Goal: Task Accomplishment & Management: Complete application form

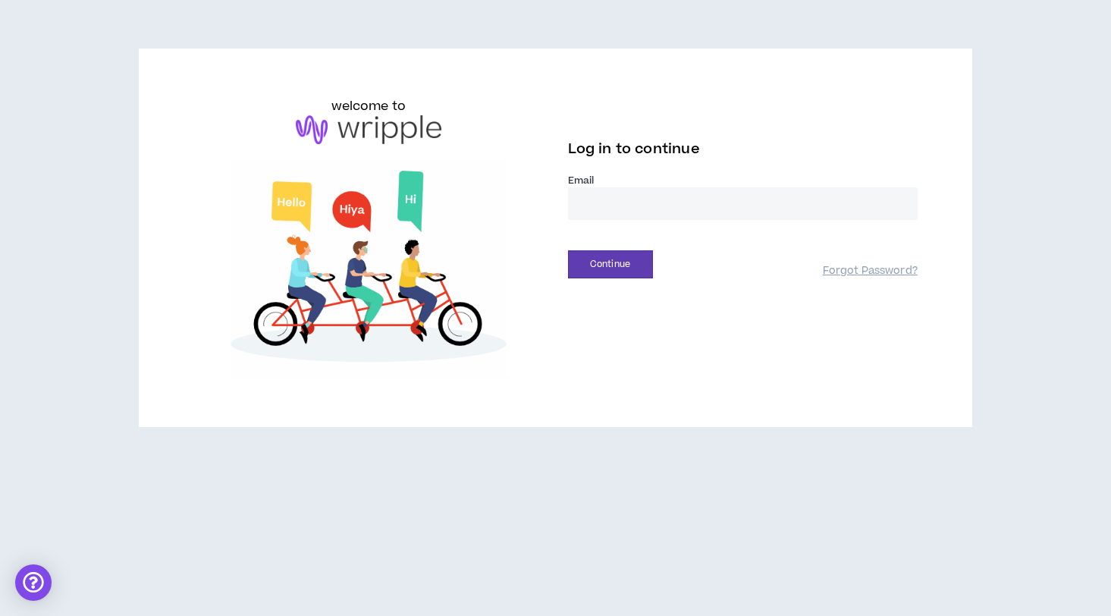
click at [674, 195] on input "email" at bounding box center [743, 203] width 350 height 33
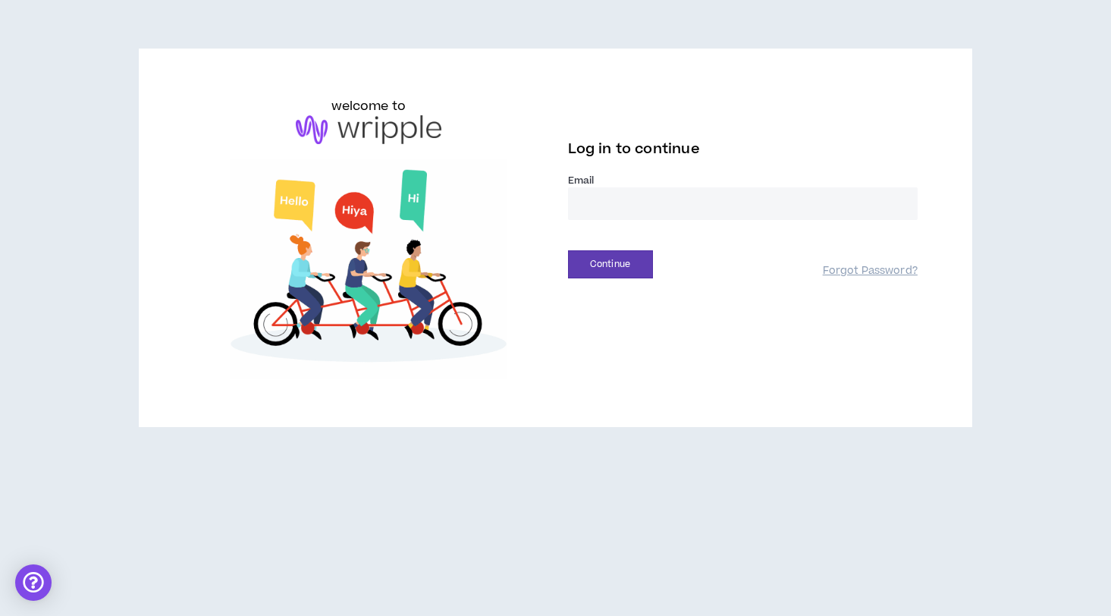
type input "**********"
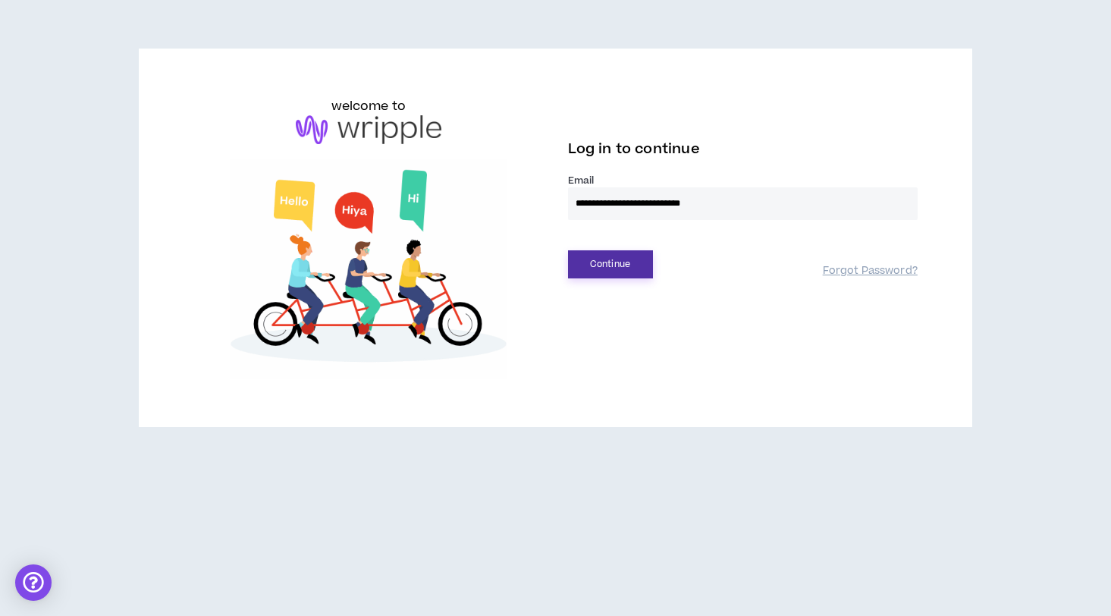
click at [612, 269] on button "Continue" at bounding box center [610, 264] width 85 height 28
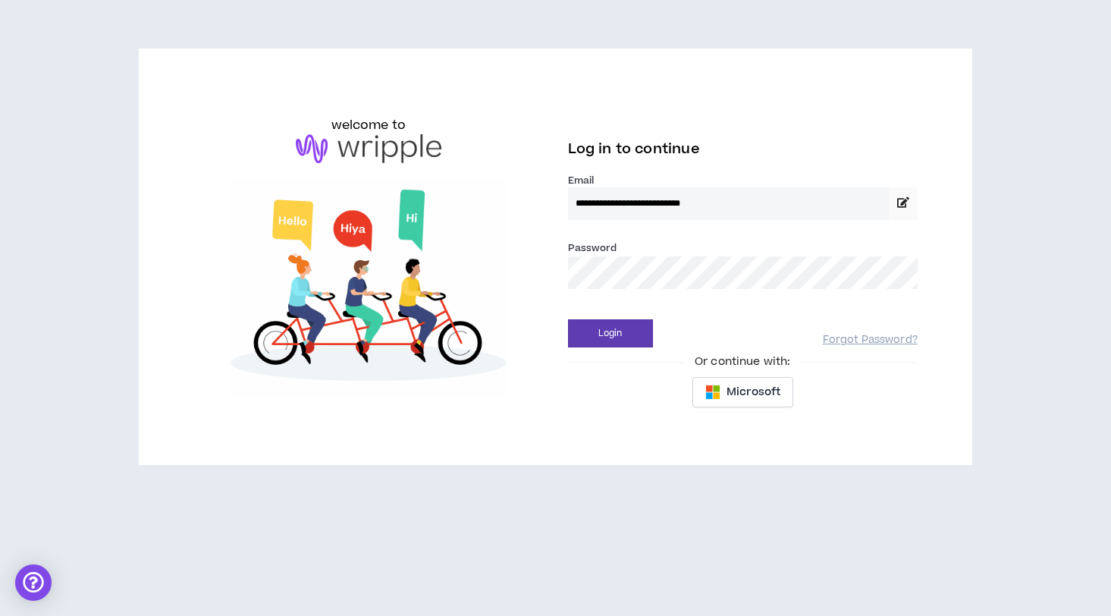
click at [568, 319] on button "Login" at bounding box center [610, 333] width 85 height 28
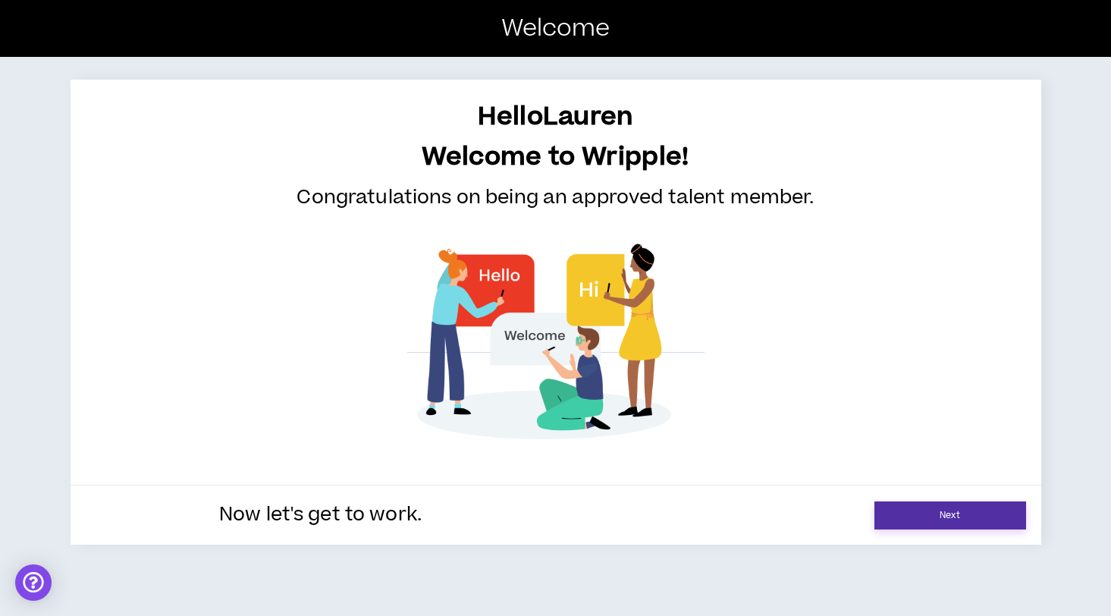
click at [920, 520] on link "Next" at bounding box center [950, 515] width 152 height 28
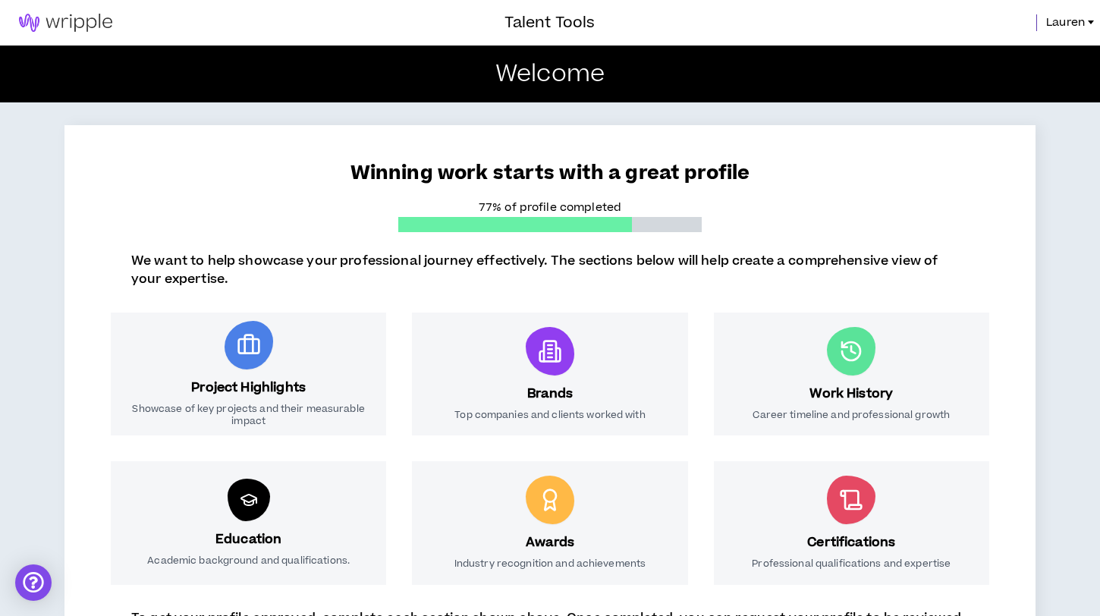
click at [540, 359] on icon at bounding box center [542, 356] width 4 height 10
click at [549, 388] on h3 "Brands" at bounding box center [550, 394] width 46 height 18
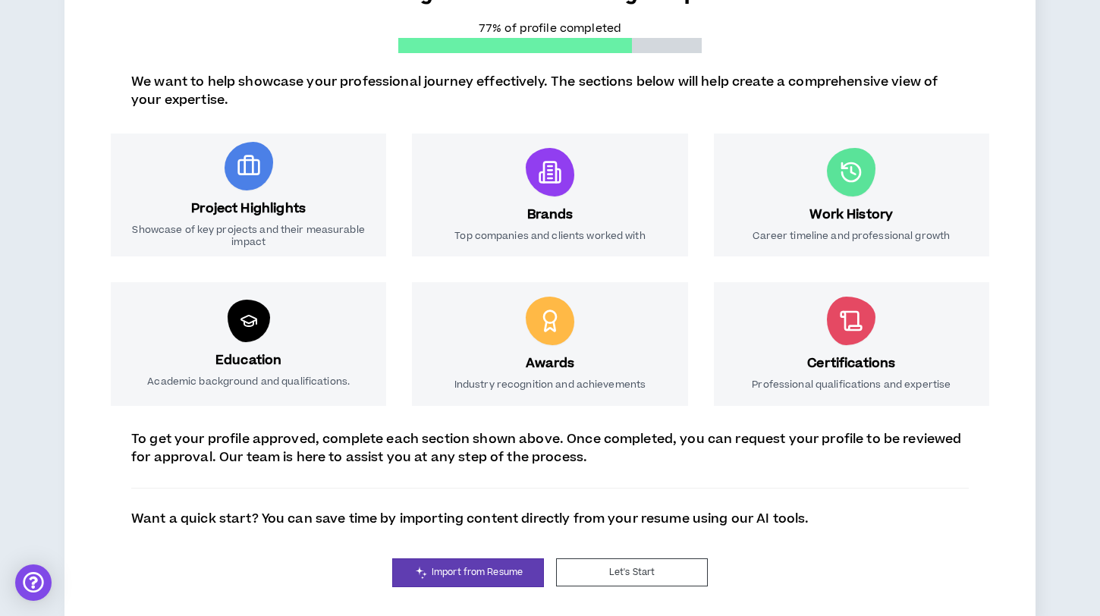
scroll to position [198, 0]
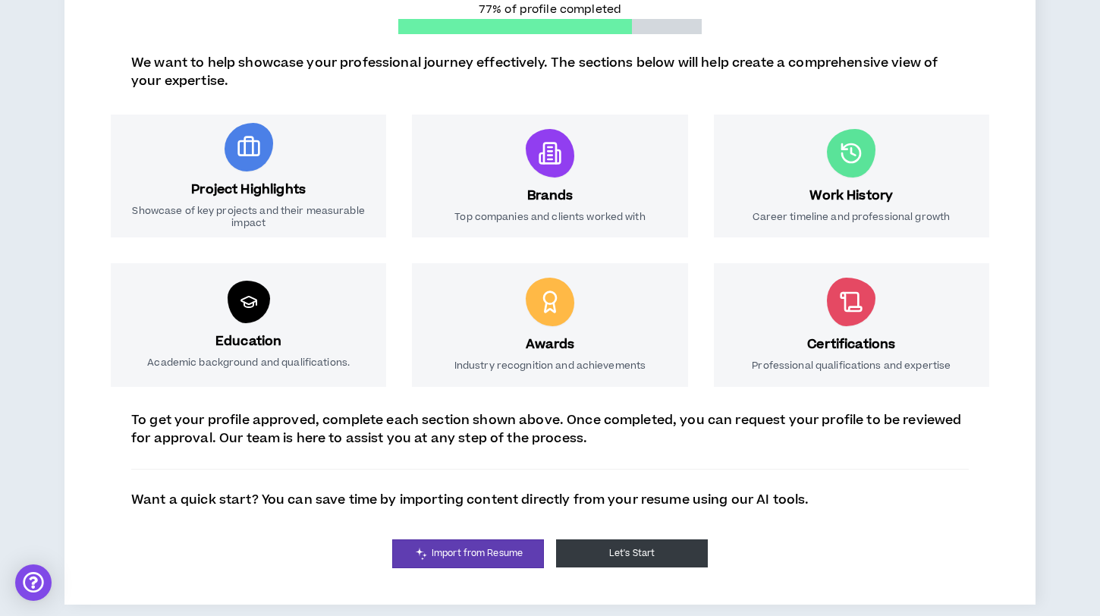
click at [611, 554] on button "Let's Start" at bounding box center [632, 553] width 152 height 28
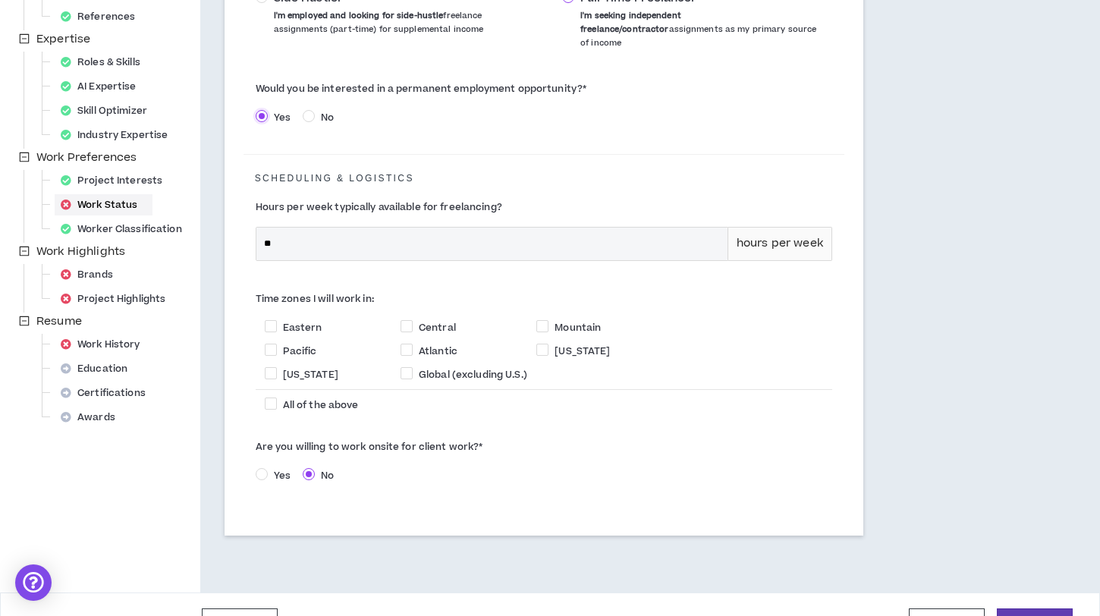
scroll to position [345, 0]
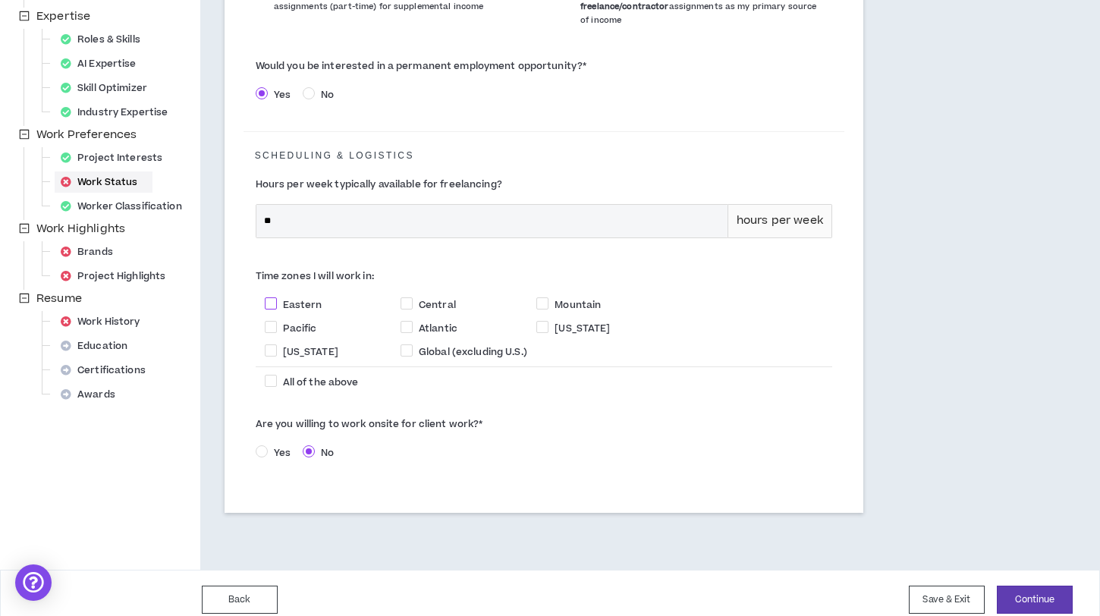
click at [299, 298] on span "Eastern" at bounding box center [302, 305] width 39 height 14
checkbox input "****"
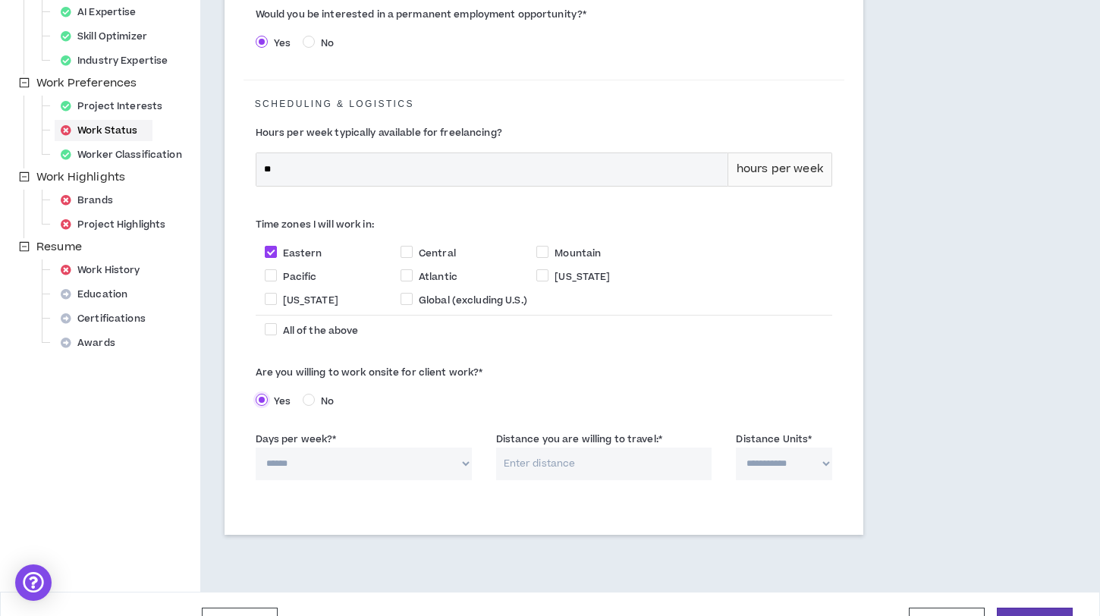
scroll to position [415, 0]
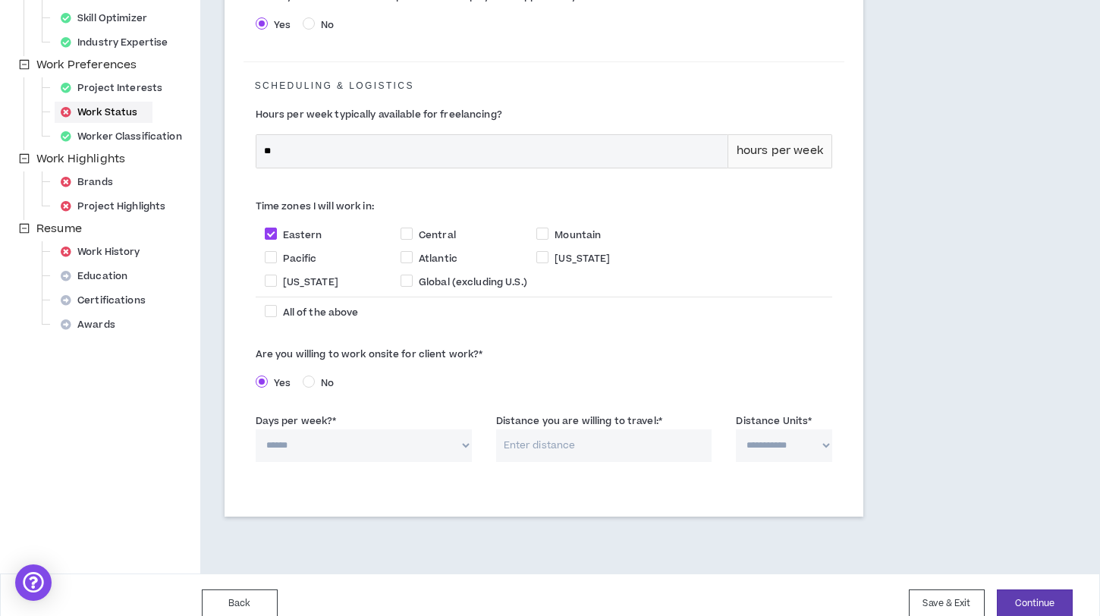
click at [419, 441] on select "****** * * * * *" at bounding box center [364, 445] width 216 height 33
click at [463, 429] on select "****** * * * * *" at bounding box center [364, 445] width 216 height 33
select select "*"
click at [529, 432] on input "Distance you are willing to travel: *" at bounding box center [604, 445] width 216 height 33
type input "25"
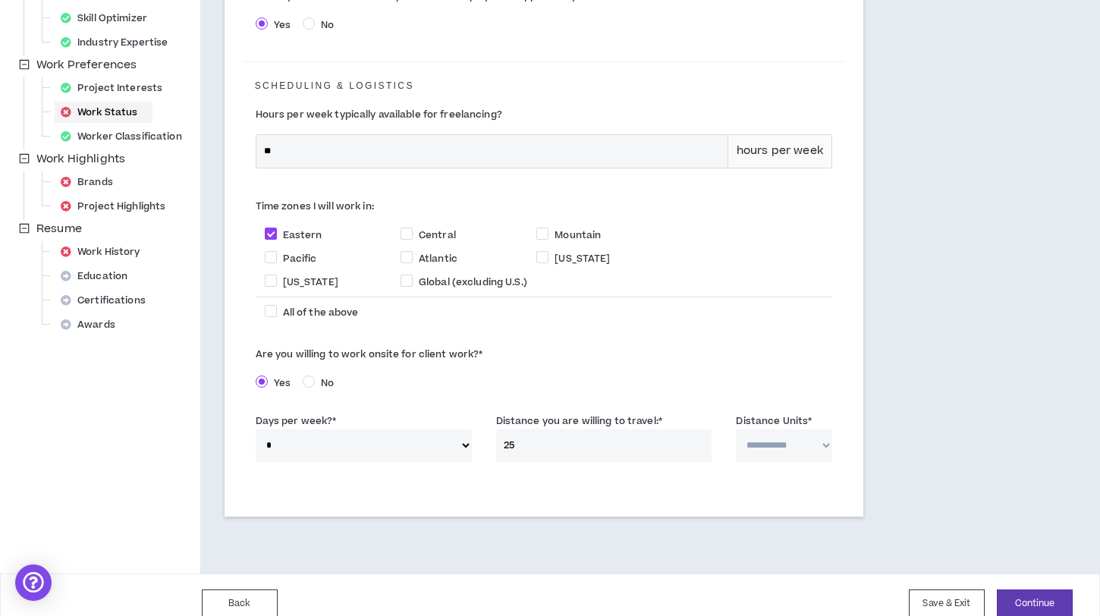
type input "25"
click at [793, 435] on select "**********" at bounding box center [784, 445] width 96 height 33
click at [780, 429] on select "**********" at bounding box center [784, 445] width 96 height 33
select select "*****"
click at [1029, 589] on button "Continue" at bounding box center [1035, 603] width 76 height 28
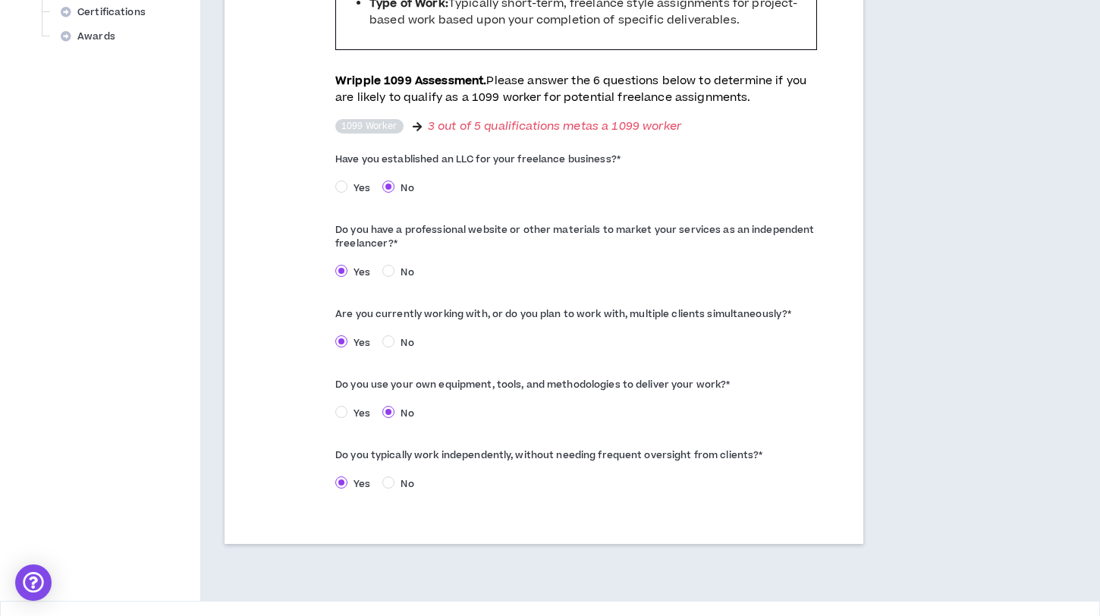
scroll to position [748, 0]
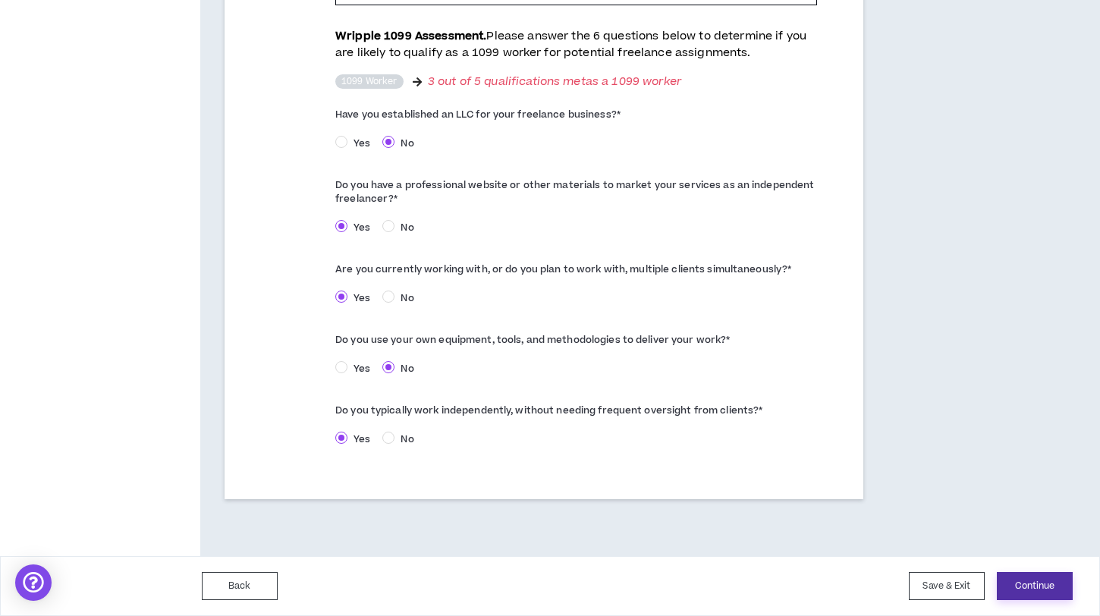
click at [1009, 592] on button "Continue" at bounding box center [1035, 586] width 76 height 28
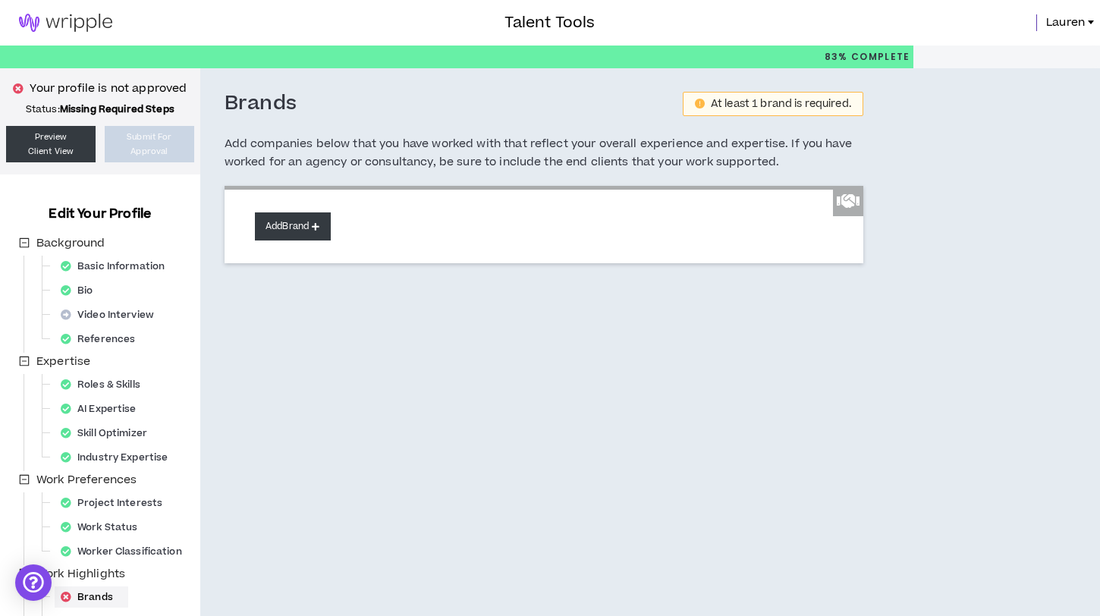
click at [293, 231] on button "Add Brand" at bounding box center [293, 226] width 76 height 28
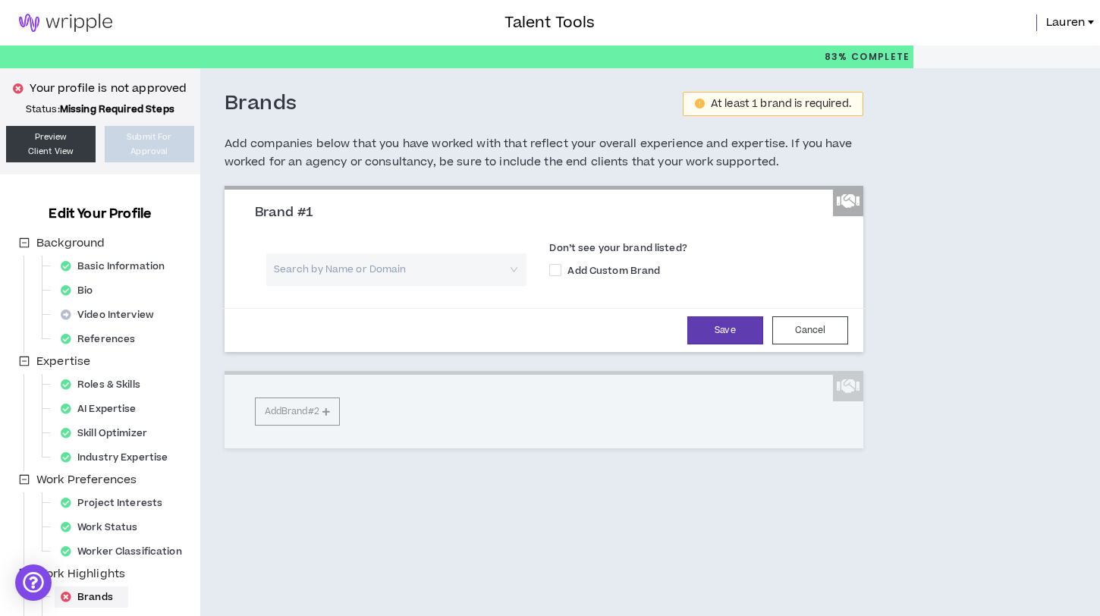
click at [299, 262] on input "search" at bounding box center [392, 269] width 234 height 33
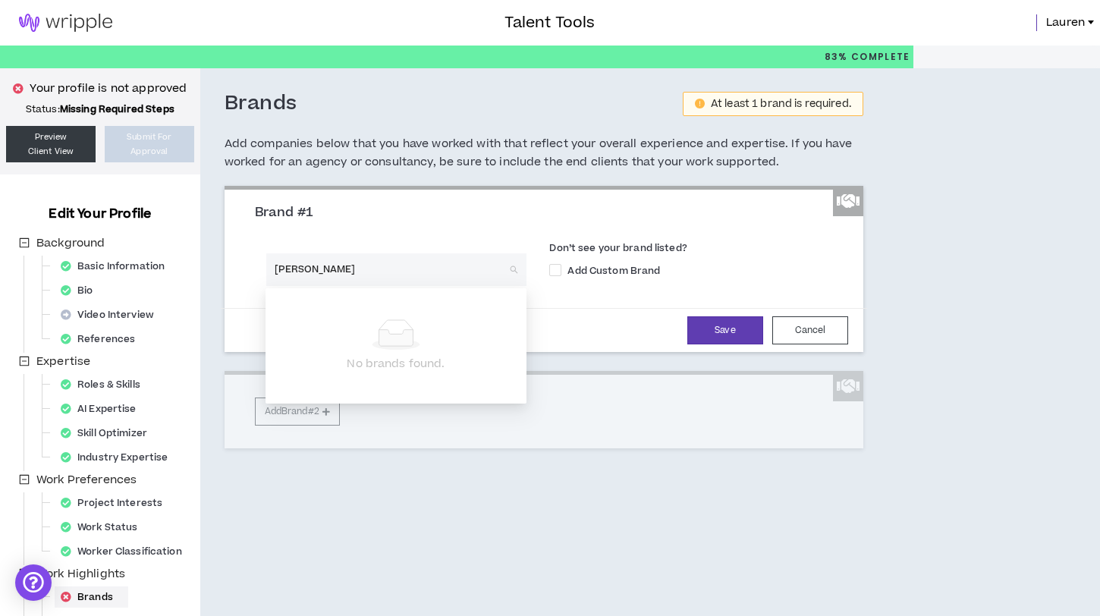
type input "[PERSON_NAME] [PERSON_NAME]"
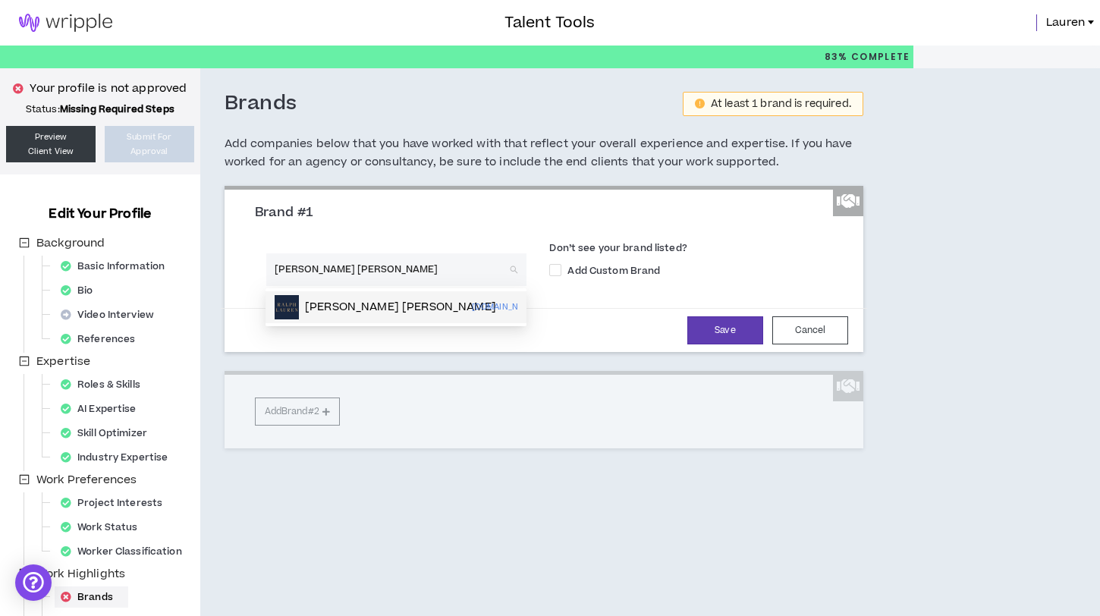
click at [406, 306] on div "[PERSON_NAME] [PERSON_NAME] [DOMAIN_NAME]" at bounding box center [396, 307] width 243 height 24
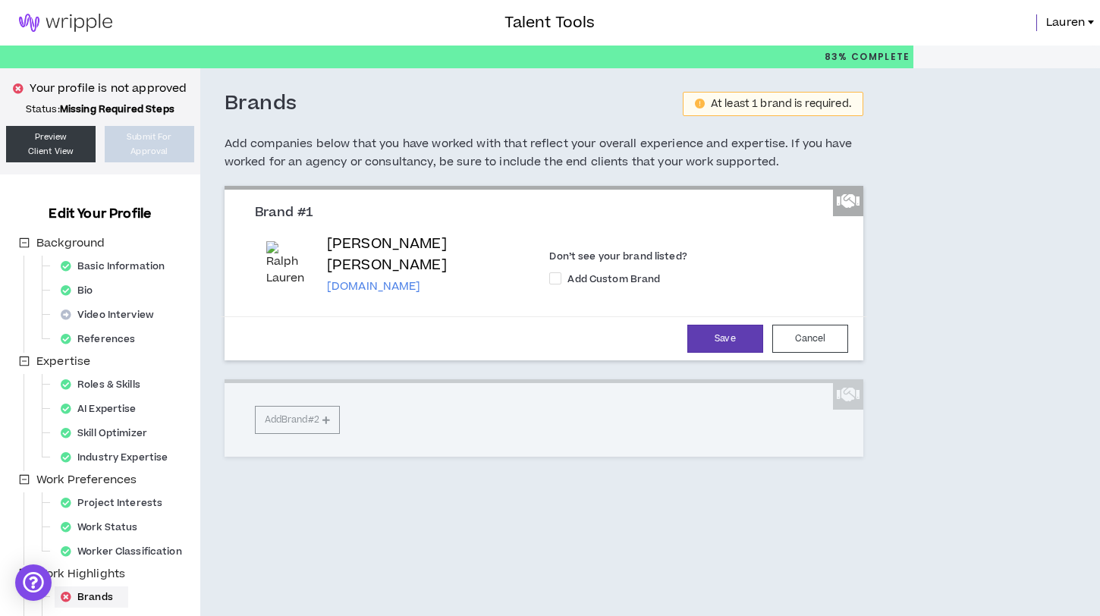
click at [319, 412] on div "Brand #1 [PERSON_NAME] [PERSON_NAME] [DOMAIN_NAME] Don’t see your brand listed?…" at bounding box center [543, 321] width 639 height 271
click at [748, 339] on button "Save" at bounding box center [725, 339] width 76 height 28
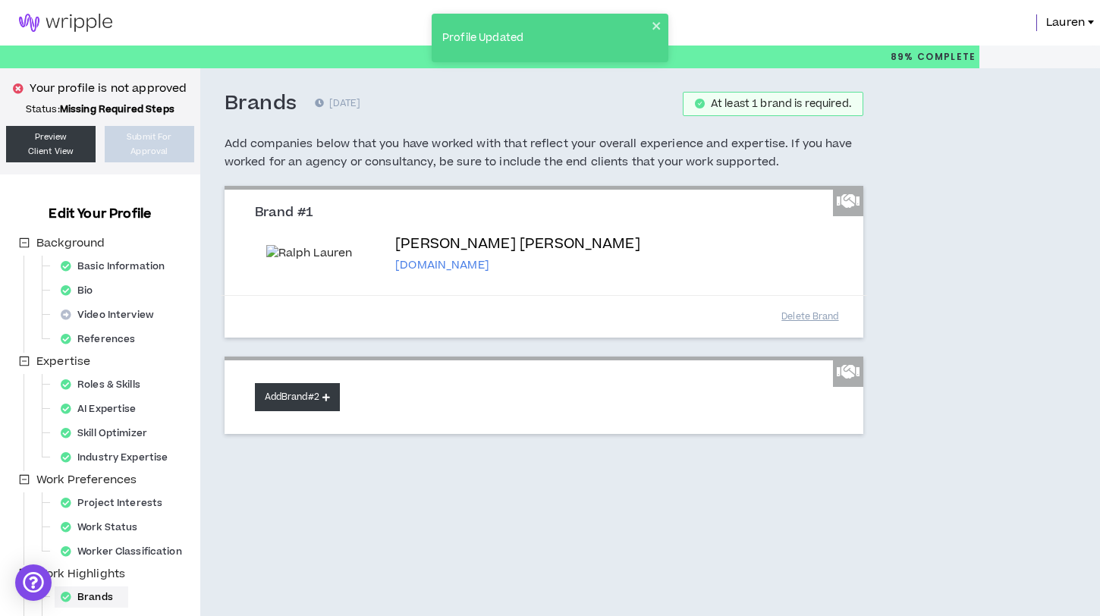
click at [282, 393] on button "Add Brand #2" at bounding box center [297, 397] width 85 height 28
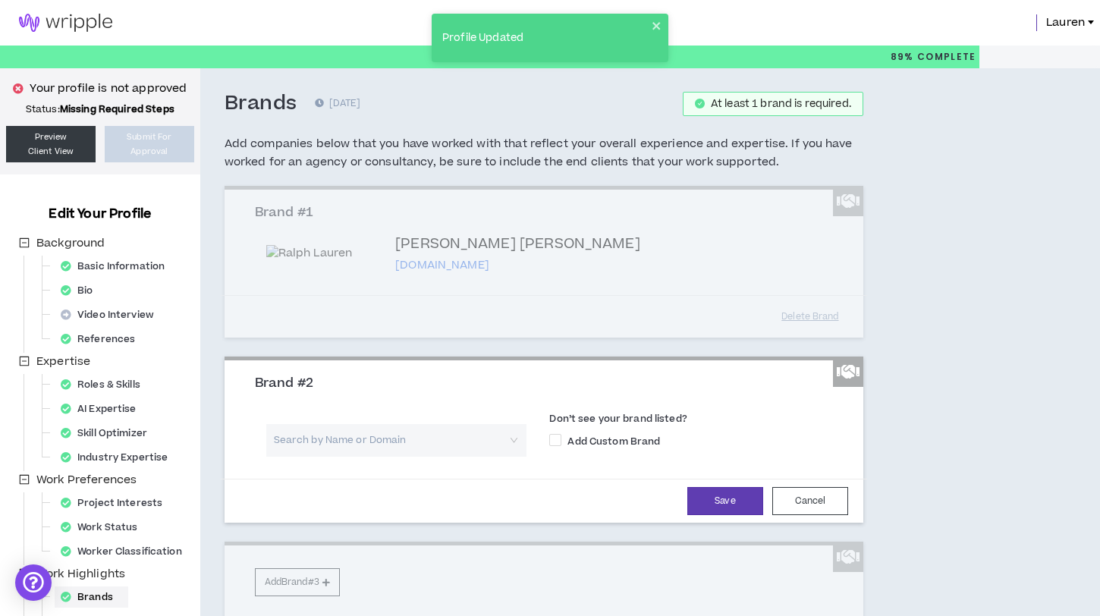
click at [307, 438] on input "search" at bounding box center [392, 440] width 234 height 33
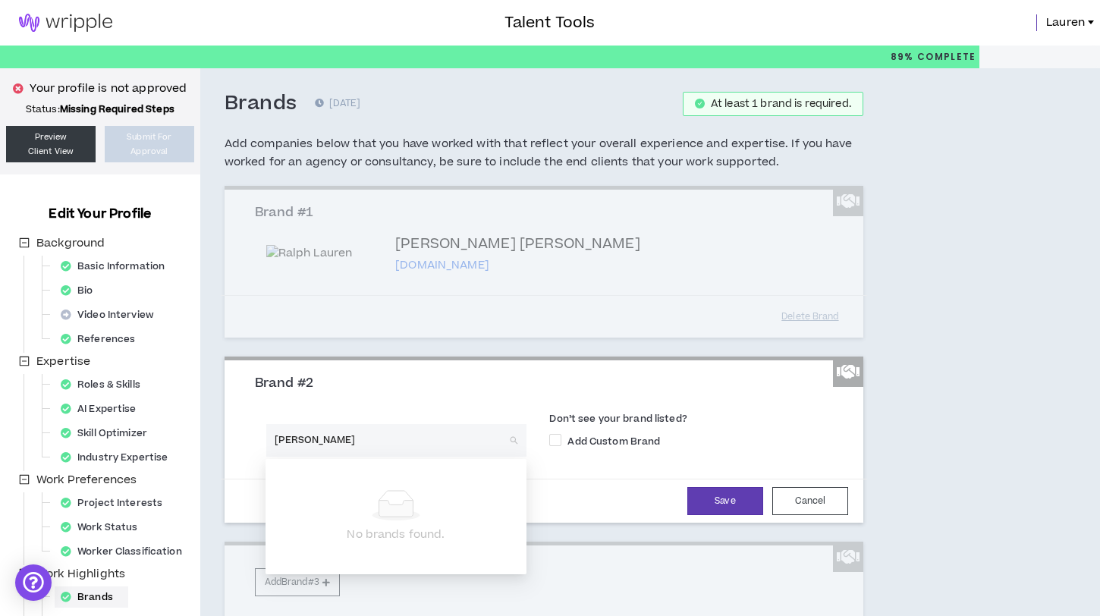
type input "[PERSON_NAME]"
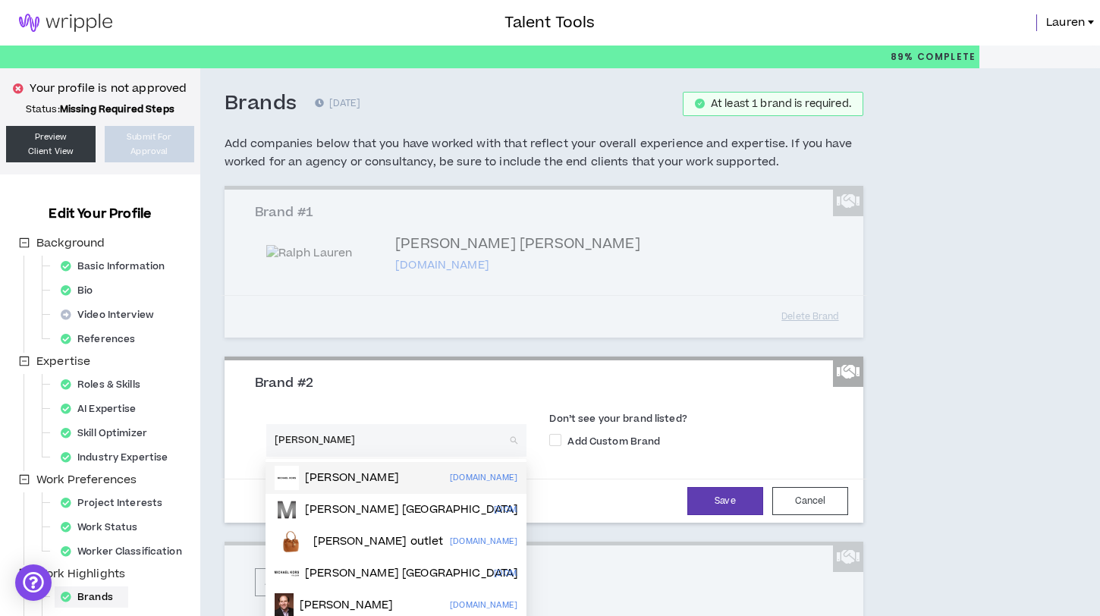
click at [349, 480] on p "[PERSON_NAME]" at bounding box center [352, 477] width 94 height 15
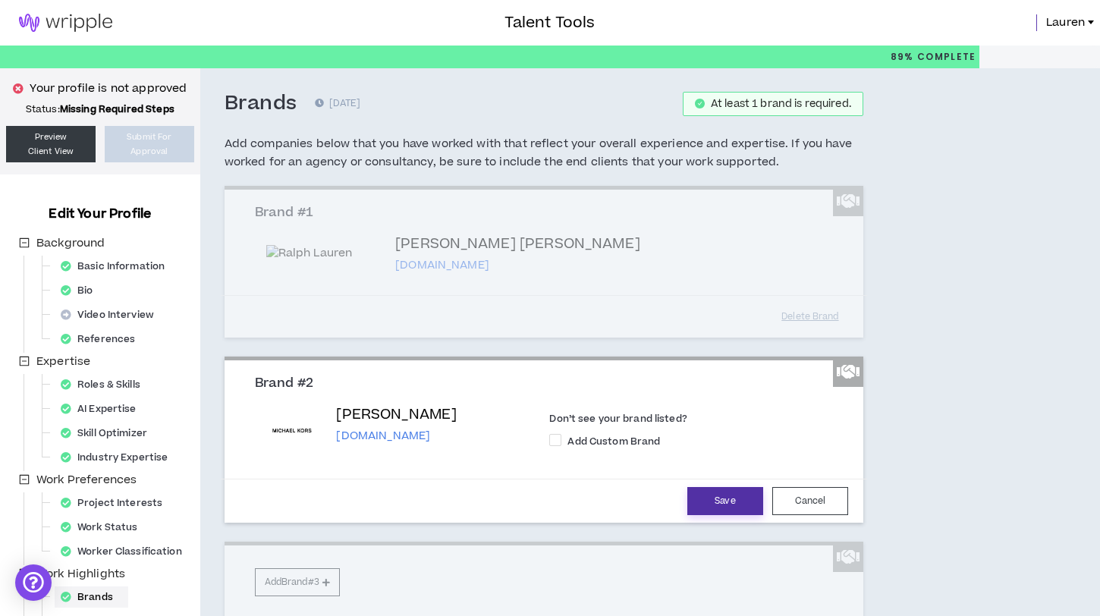
click at [708, 497] on button "Save" at bounding box center [725, 501] width 76 height 28
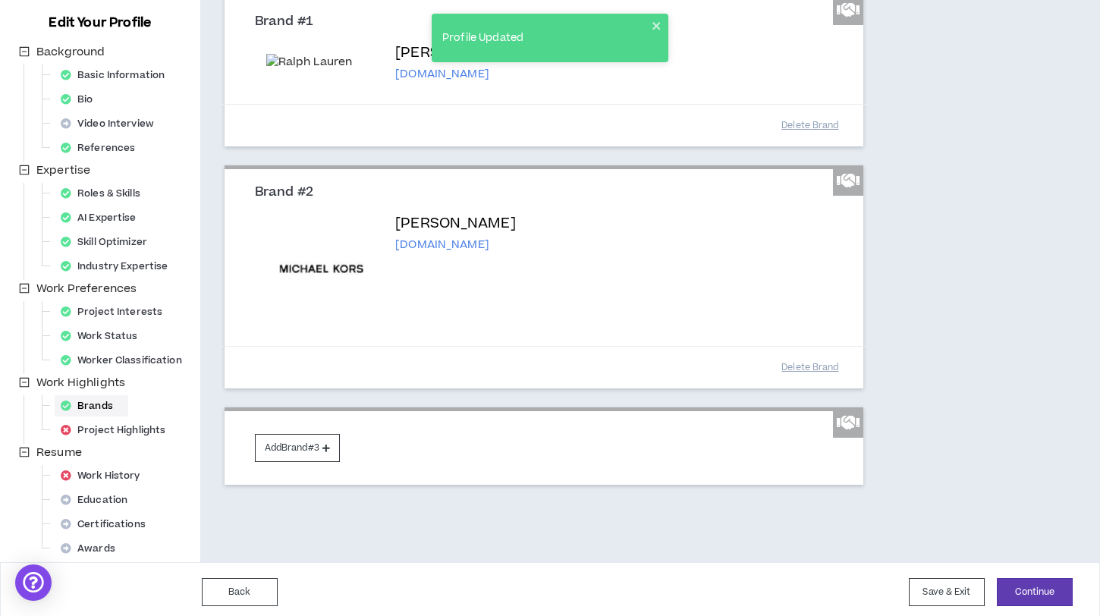
scroll to position [197, 0]
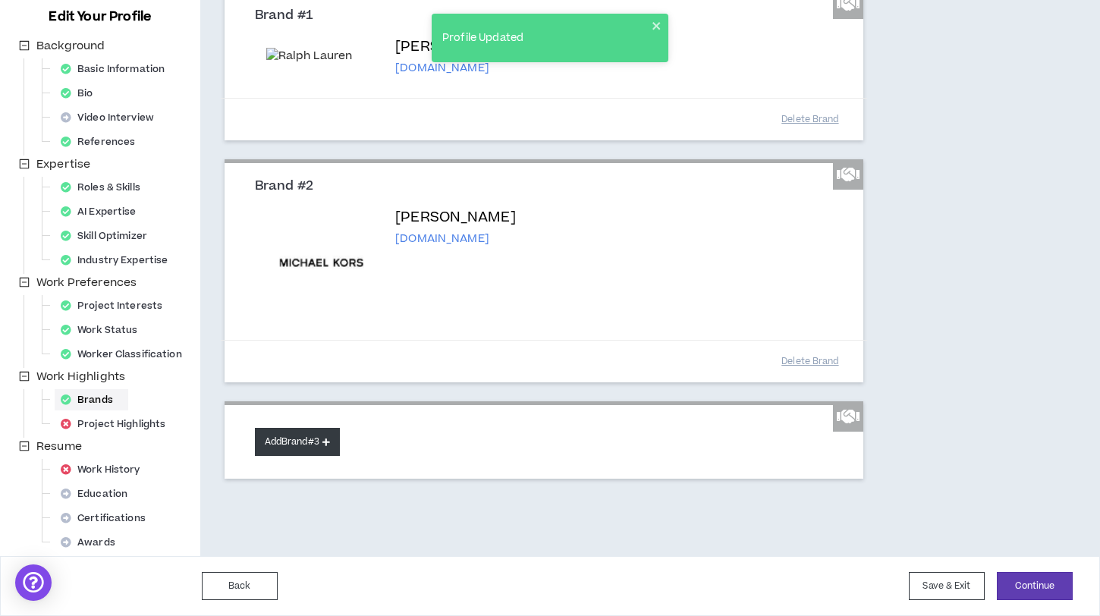
click at [325, 448] on button "Add Brand #3" at bounding box center [297, 442] width 85 height 28
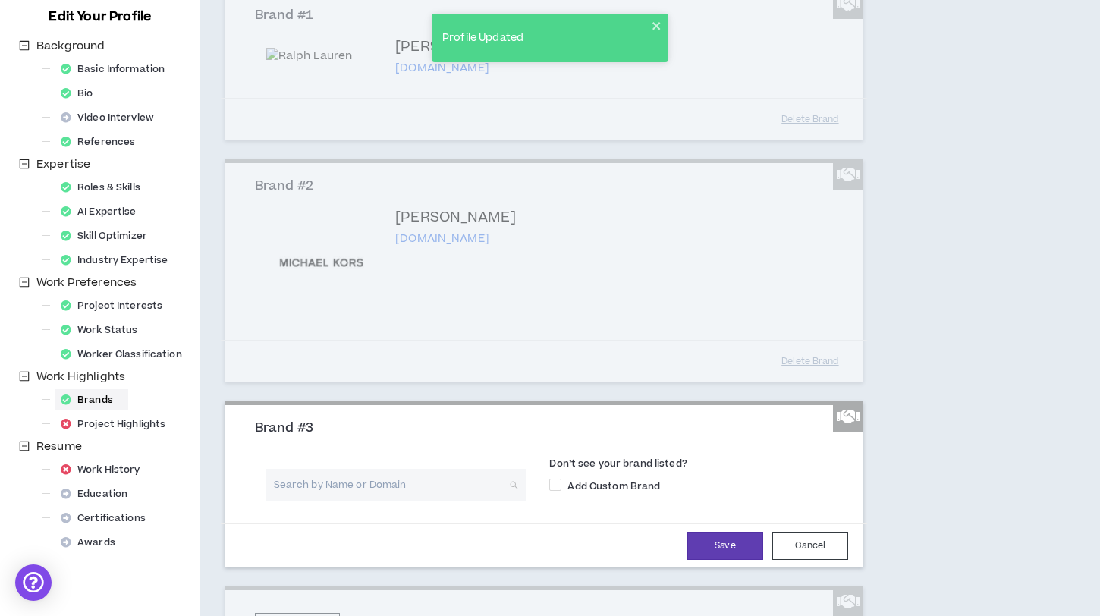
click at [312, 486] on input "search" at bounding box center [392, 485] width 234 height 33
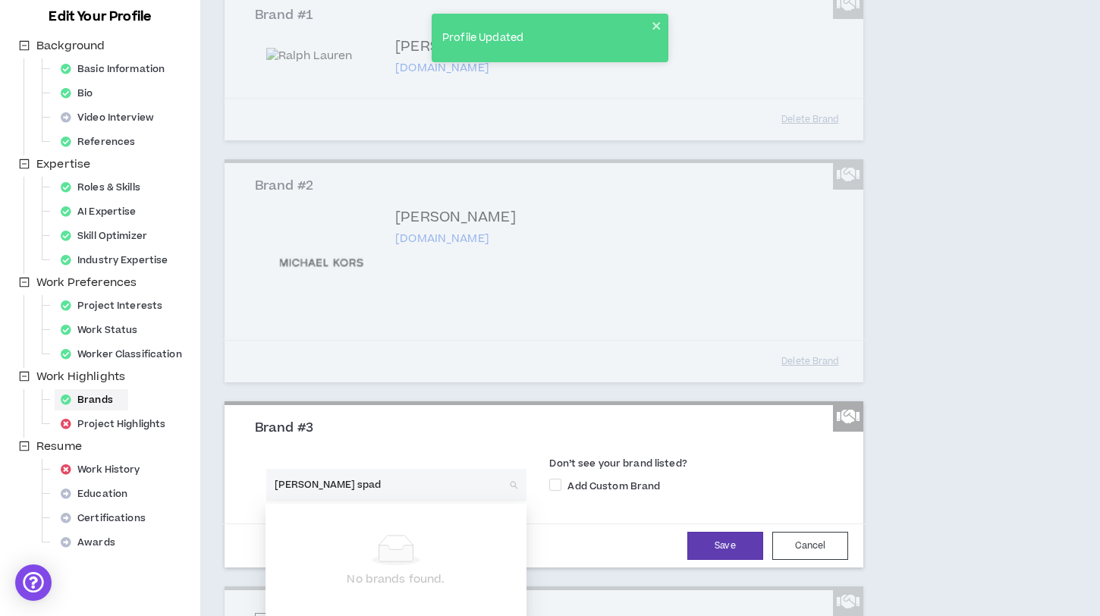
type input "[PERSON_NAME] spade"
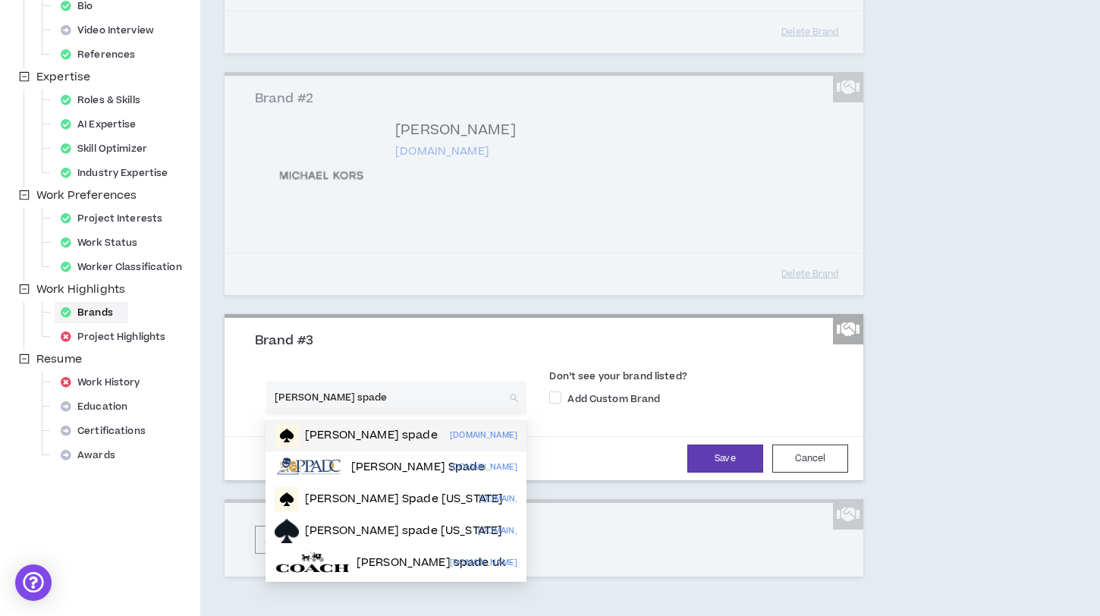
scroll to position [290, 0]
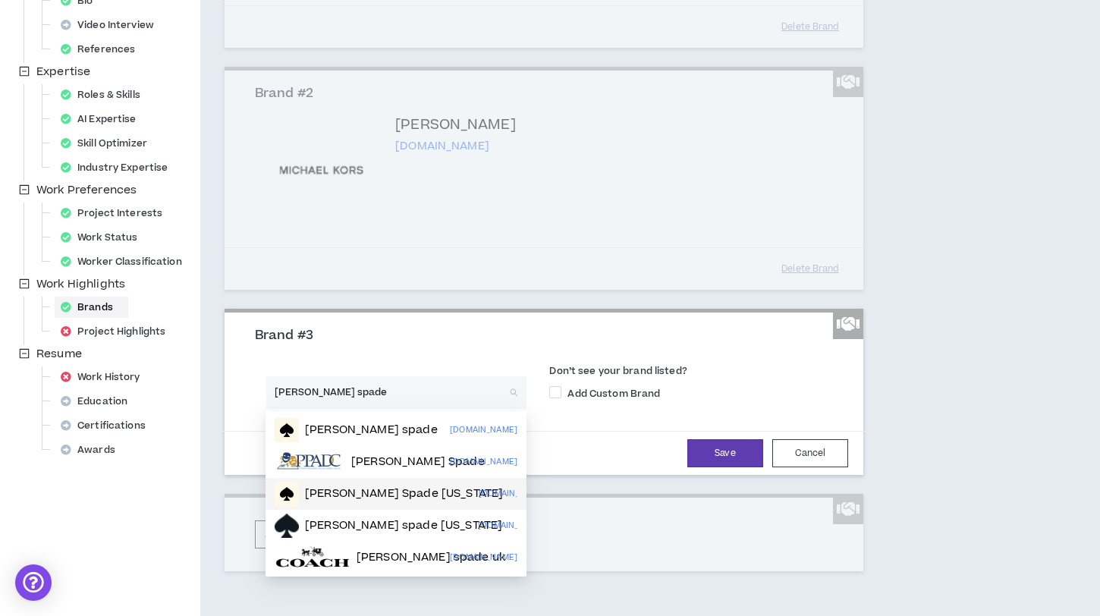
click at [344, 498] on p "[PERSON_NAME] Spade [US_STATE]" at bounding box center [404, 493] width 198 height 15
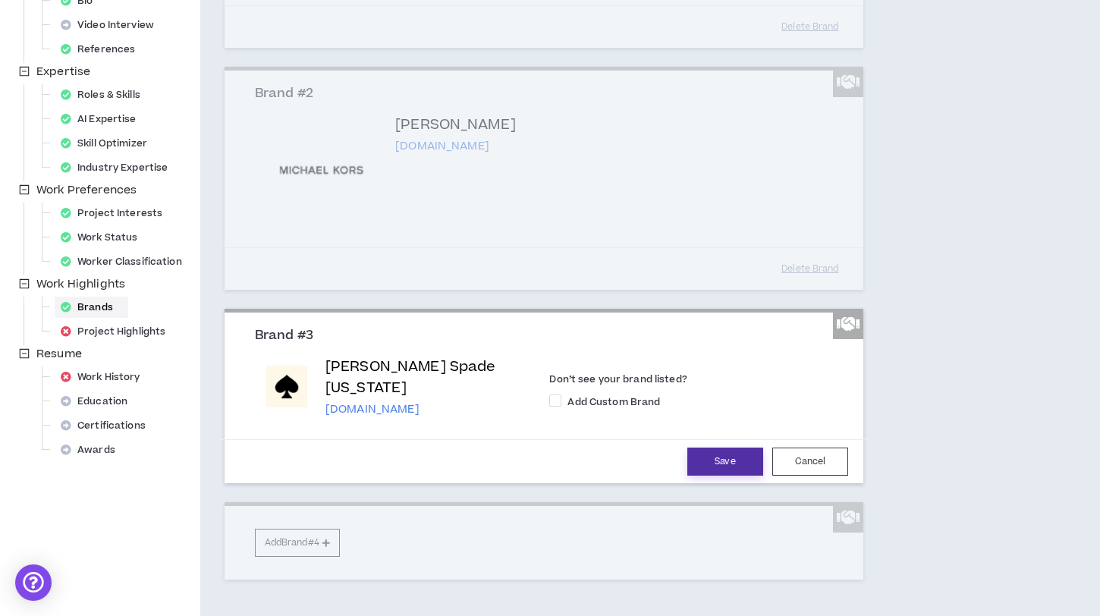
click at [712, 447] on button "Save" at bounding box center [725, 461] width 76 height 28
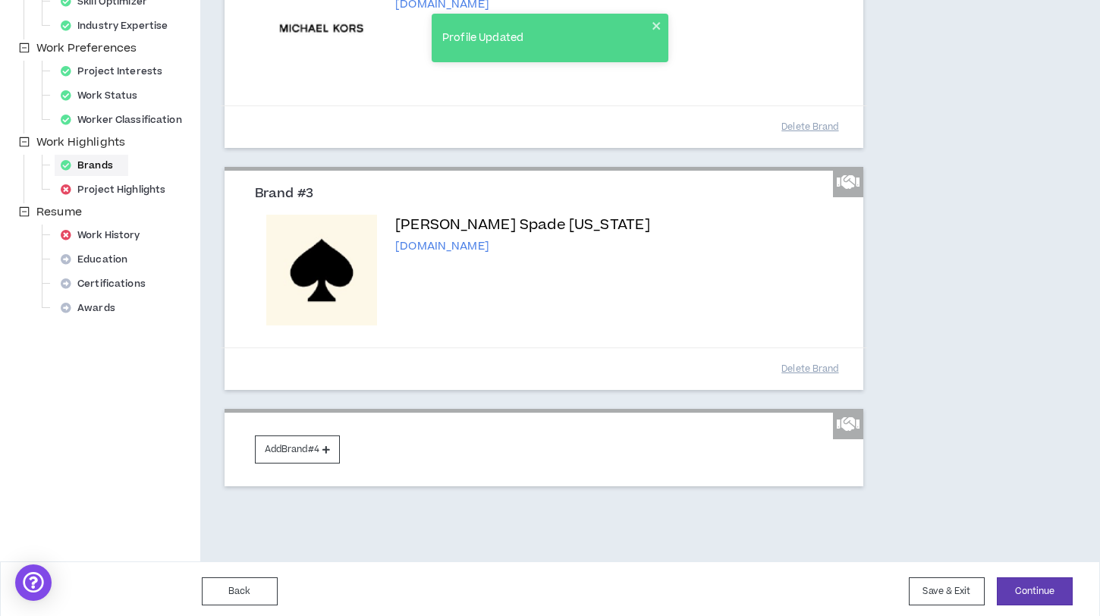
scroll to position [437, 0]
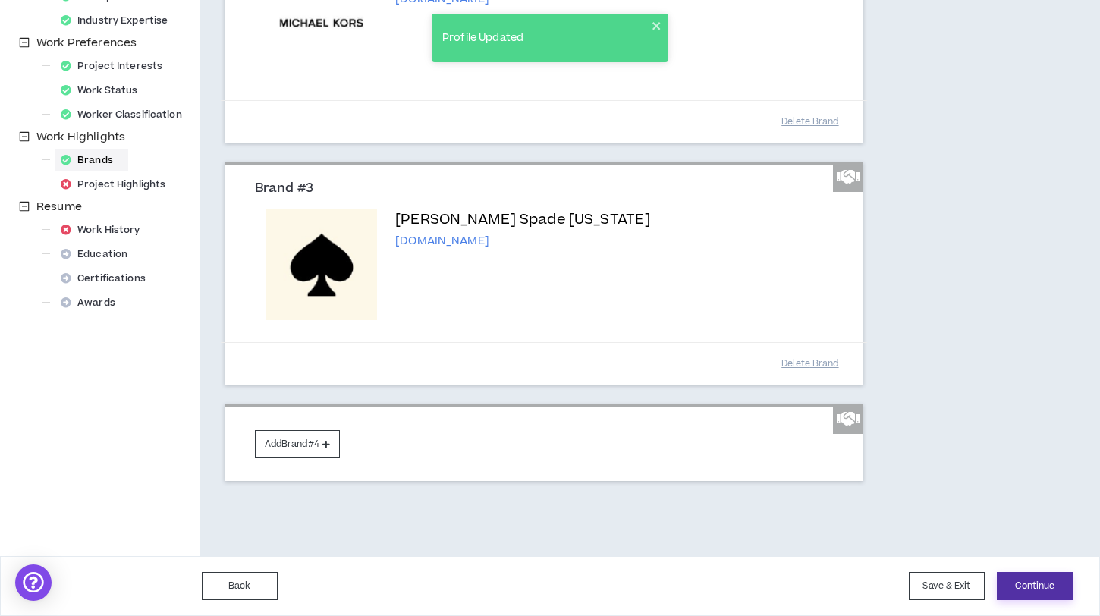
click at [1020, 580] on button "Continue" at bounding box center [1035, 586] width 76 height 28
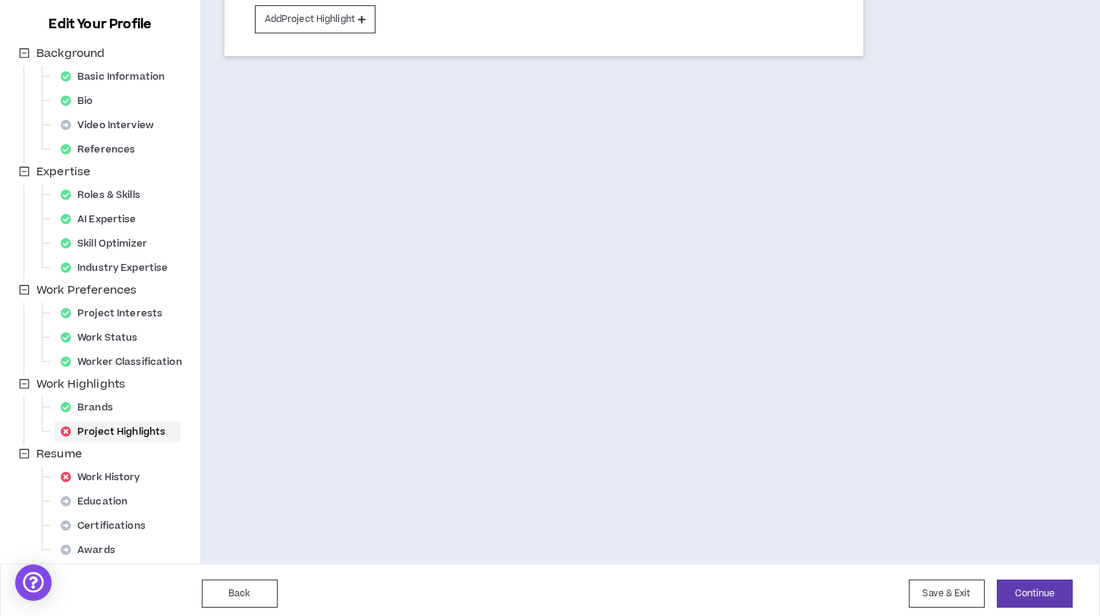
scroll to position [197, 0]
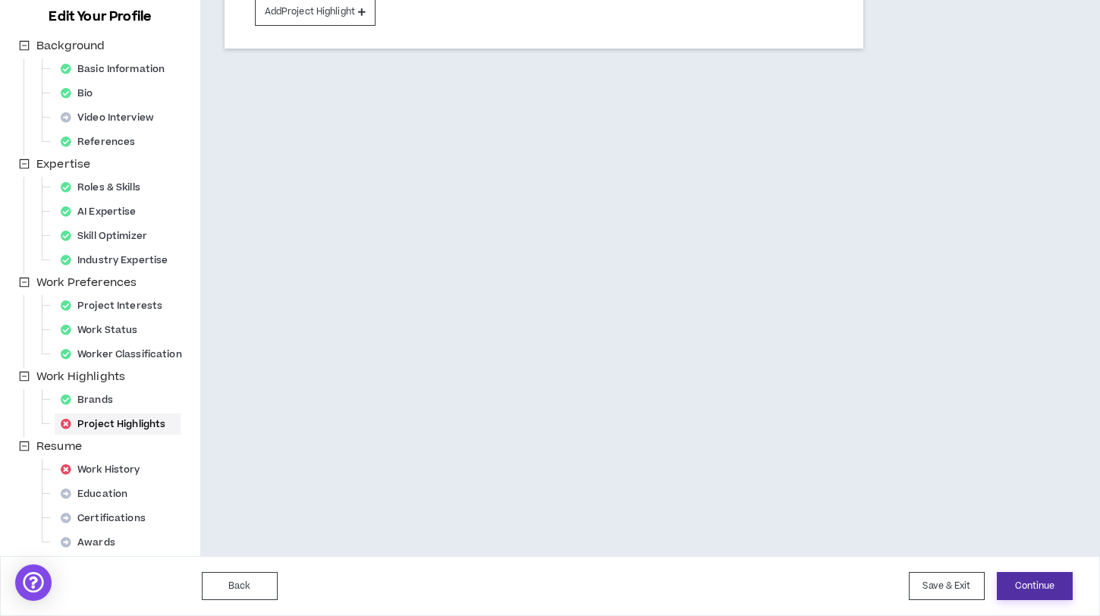
click at [1022, 577] on button "Continue" at bounding box center [1035, 586] width 76 height 28
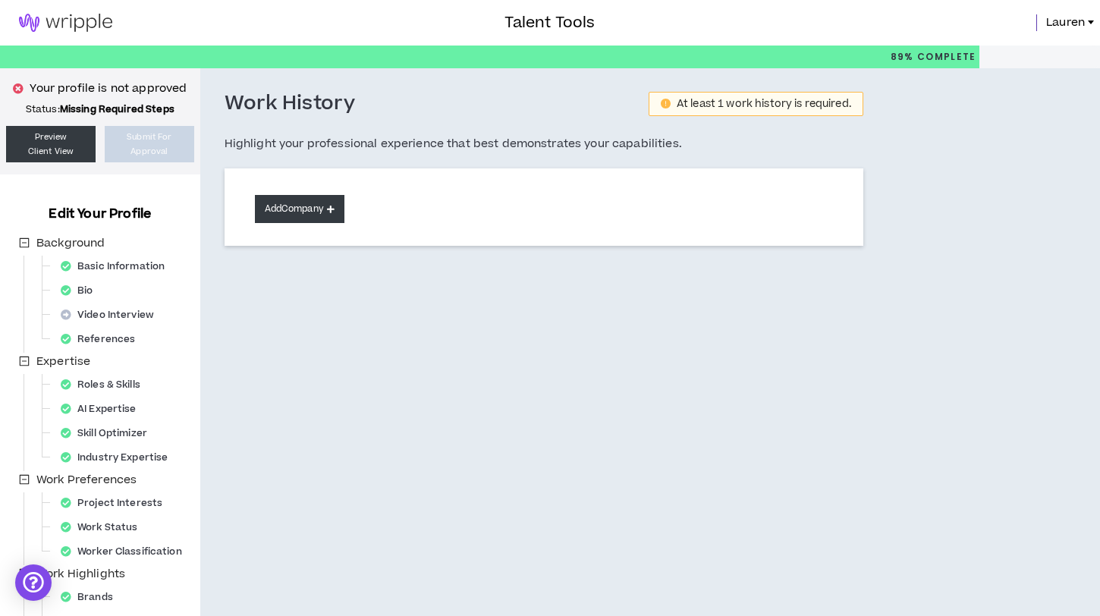
click at [319, 209] on button "Add Company" at bounding box center [299, 209] width 89 height 28
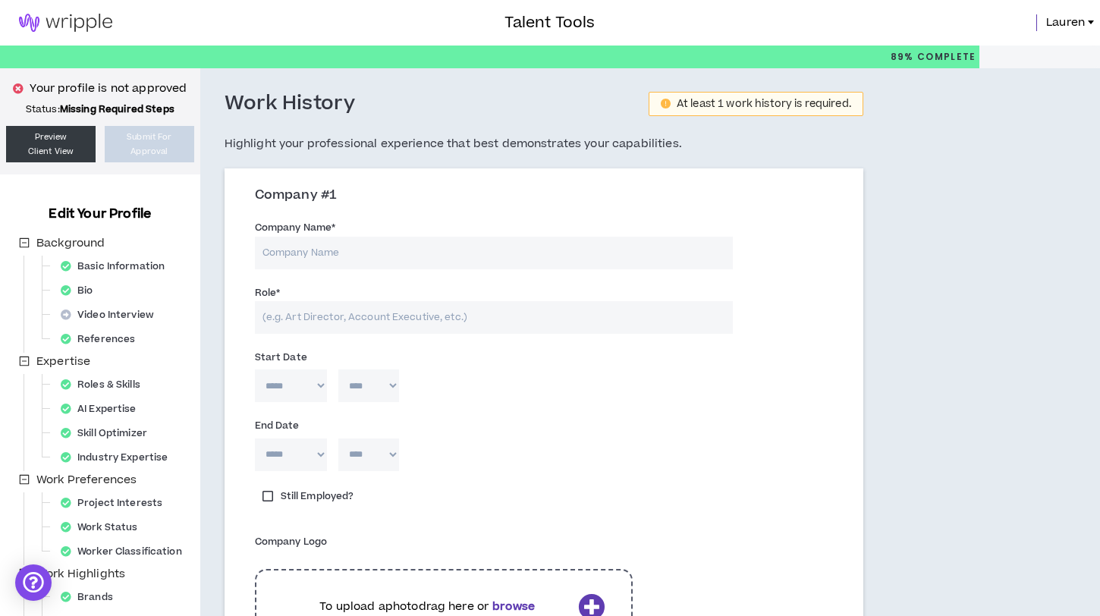
click at [352, 252] on input "Company Name *" at bounding box center [494, 253] width 478 height 33
type input "[PERSON_NAME] Spade [US_STATE]"
click at [331, 306] on input "Role *" at bounding box center [494, 317] width 478 height 33
type input "Sr. Director, Media & CRM"
click at [307, 372] on select "***** *** *** *** *** *** **** *** *** **** *** *** ***" at bounding box center [291, 385] width 72 height 33
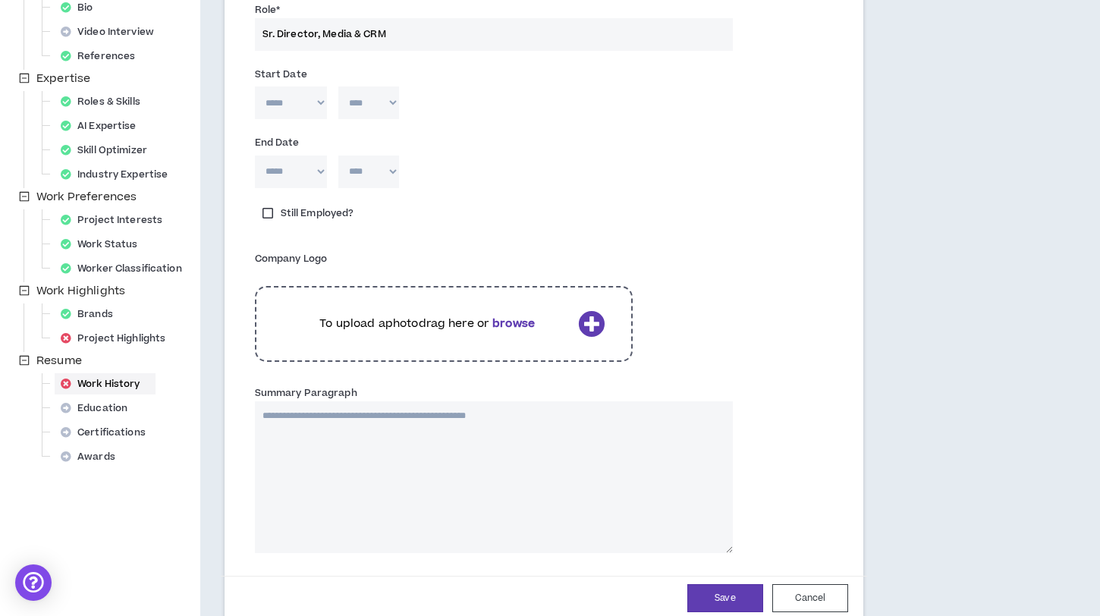
scroll to position [312, 0]
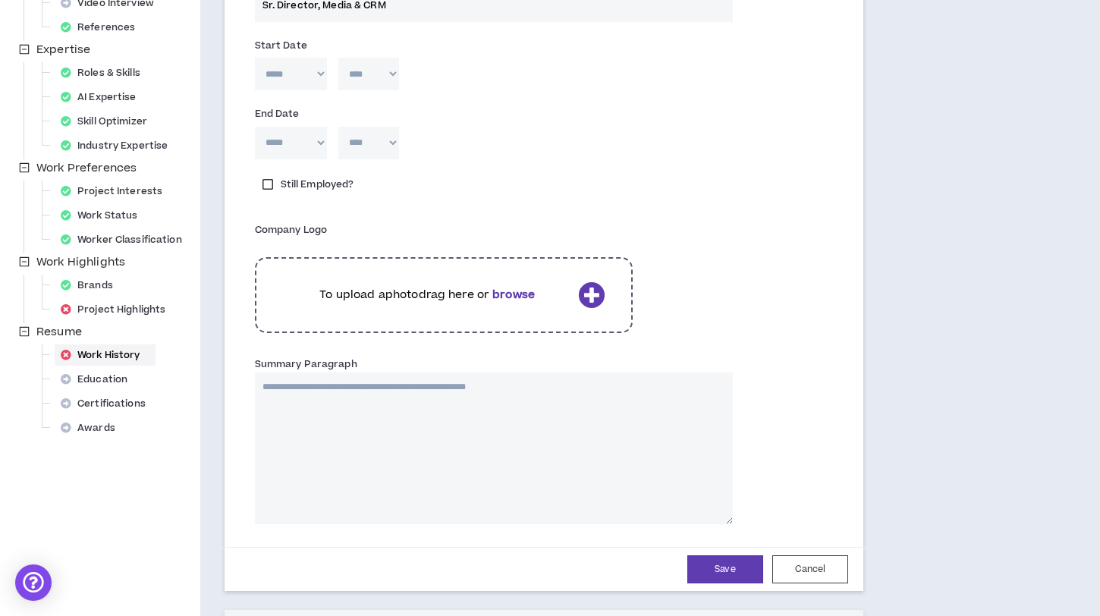
click at [526, 300] on b "browse" at bounding box center [513, 295] width 42 height 16
click at [380, 450] on textarea "Summary Paragraph" at bounding box center [494, 448] width 478 height 152
paste textarea "**********"
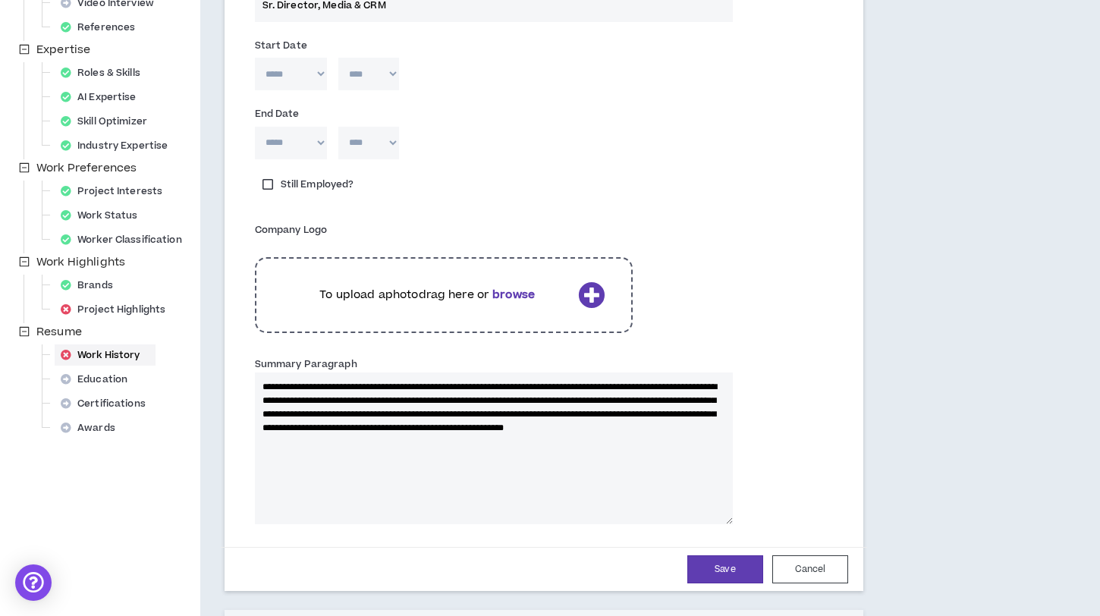
click at [359, 442] on textarea "**********" at bounding box center [494, 448] width 478 height 152
paste textarea "**********"
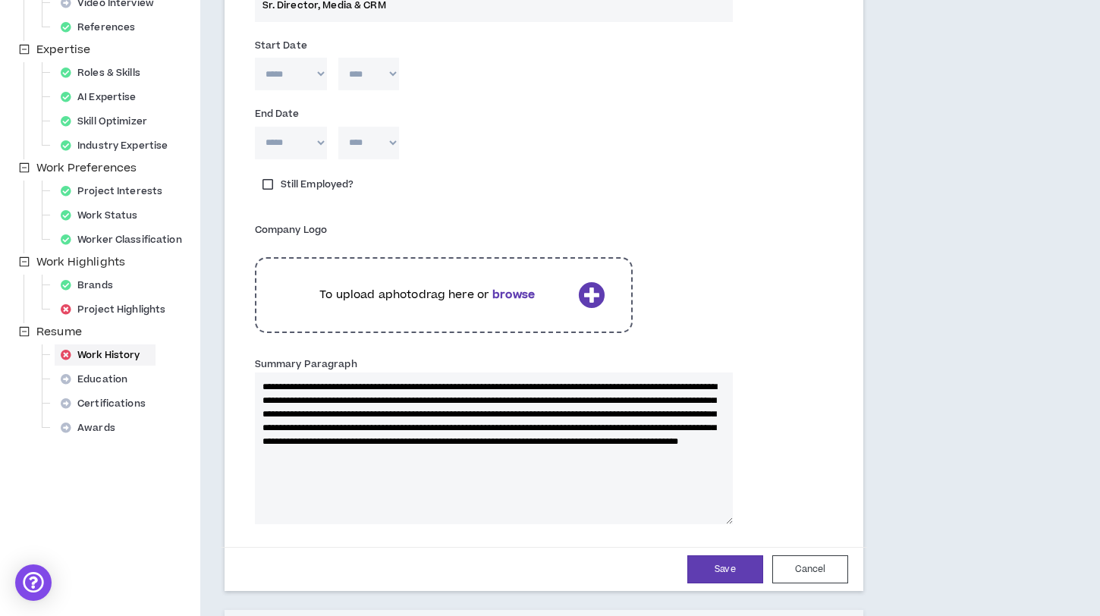
click at [489, 477] on textarea "**********" at bounding box center [494, 448] width 478 height 152
type textarea "**********"
click at [722, 572] on button "Save" at bounding box center [725, 569] width 76 height 28
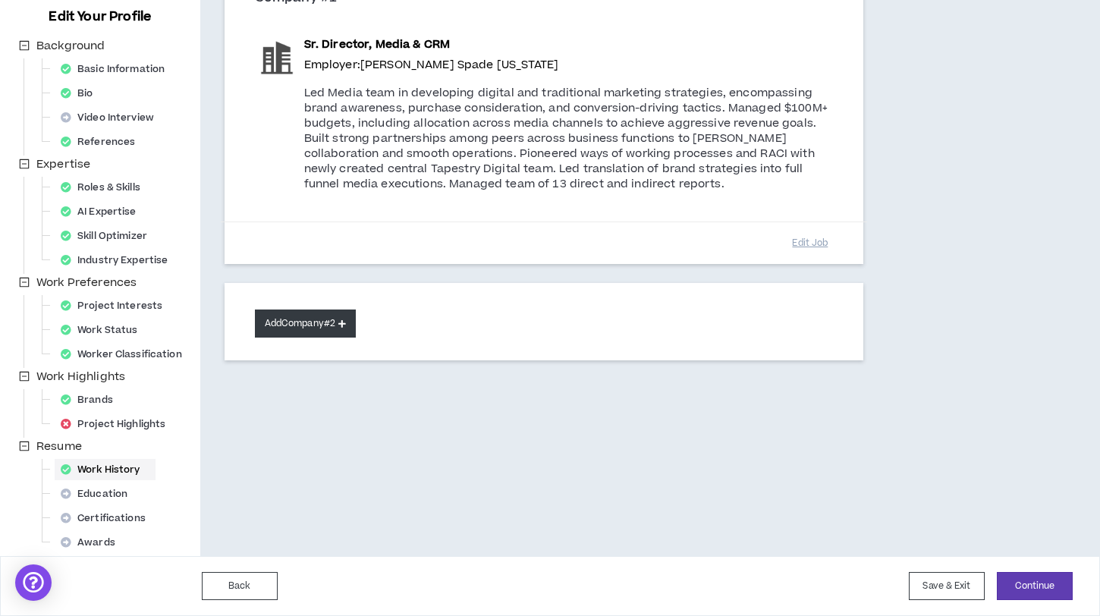
click at [326, 443] on div "Work History [DATE] At least 1 work history is required. Highlight your profess…" at bounding box center [612, 213] width 825 height 685
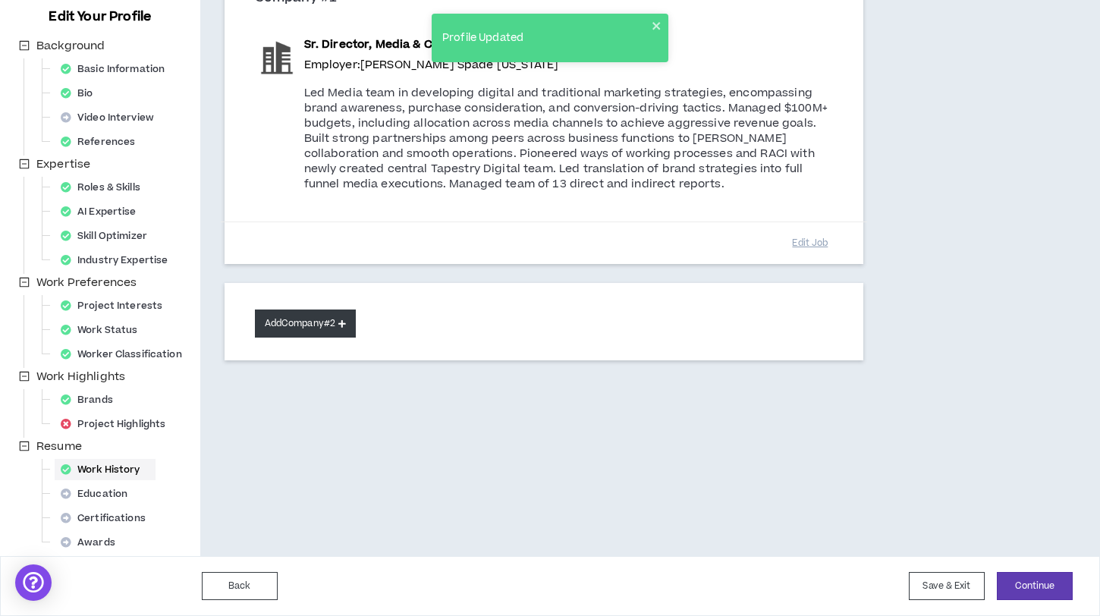
click at [316, 320] on button "Add Company #2" at bounding box center [305, 323] width 101 height 28
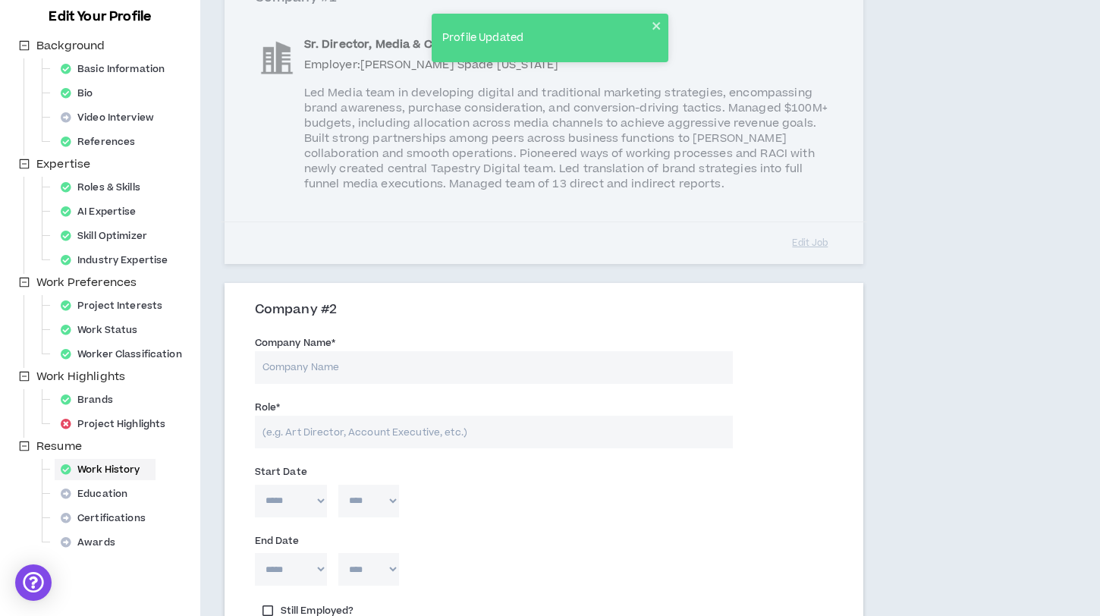
click at [308, 369] on input "Company Name *" at bounding box center [494, 367] width 478 height 33
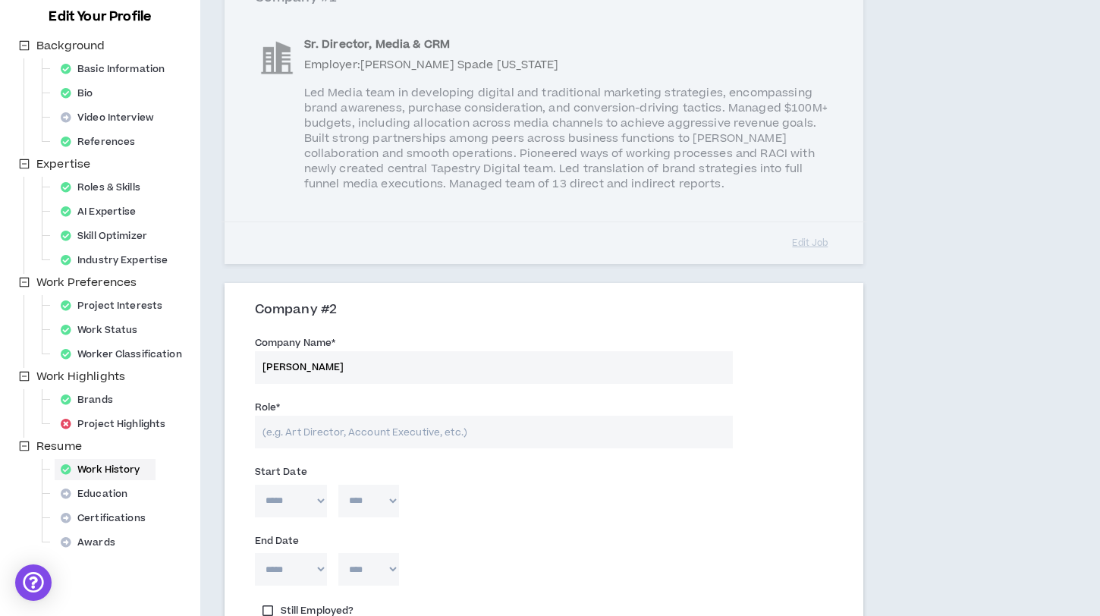
type input "[PERSON_NAME]"
click at [322, 428] on input "Role *" at bounding box center [494, 432] width 478 height 33
type input "S"
paste input "Senior Director of Digital Marketing & Wholesale Marketing"
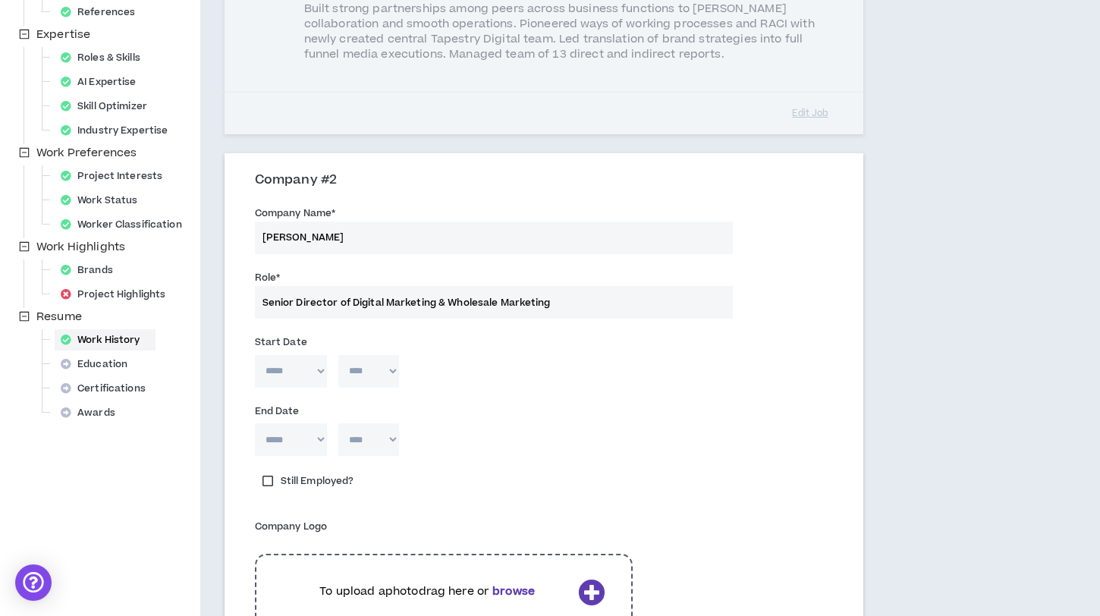
scroll to position [548, 0]
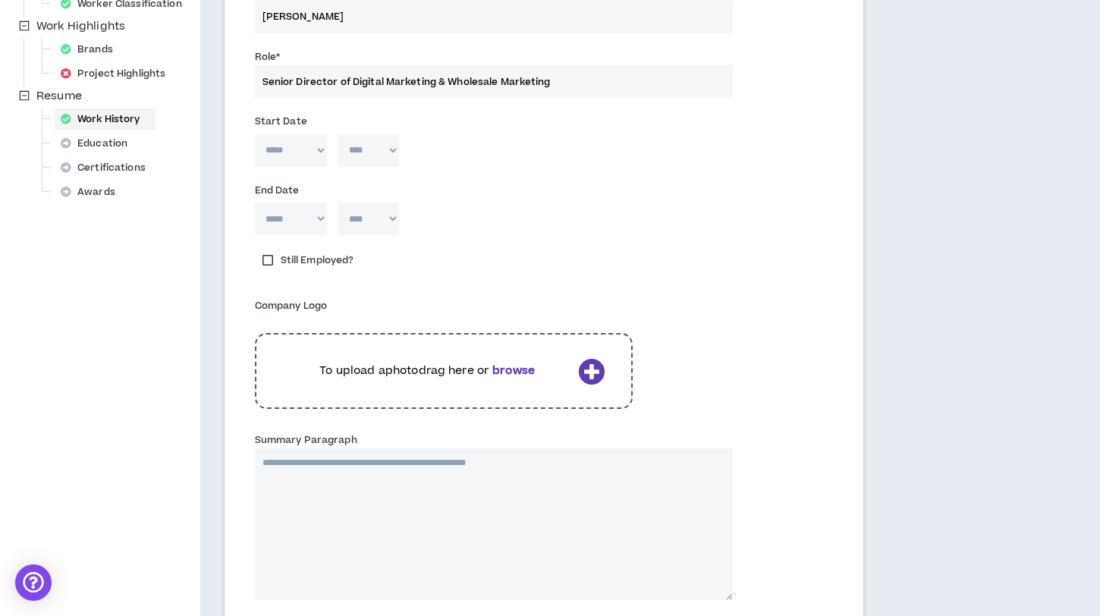
type input "Senior Director of Digital Marketing & Wholesale Marketing"
click at [288, 463] on textarea "Summary Paragraph" at bounding box center [494, 524] width 478 height 152
paste textarea "**********"
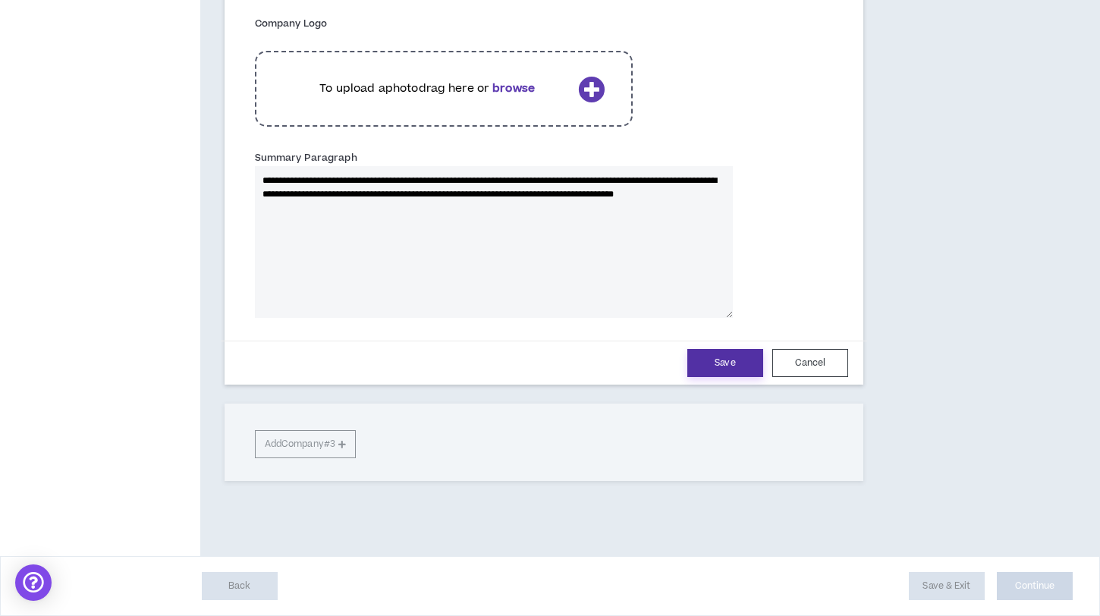
type textarea "**********"
click at [716, 359] on button "Save" at bounding box center [725, 363] width 76 height 28
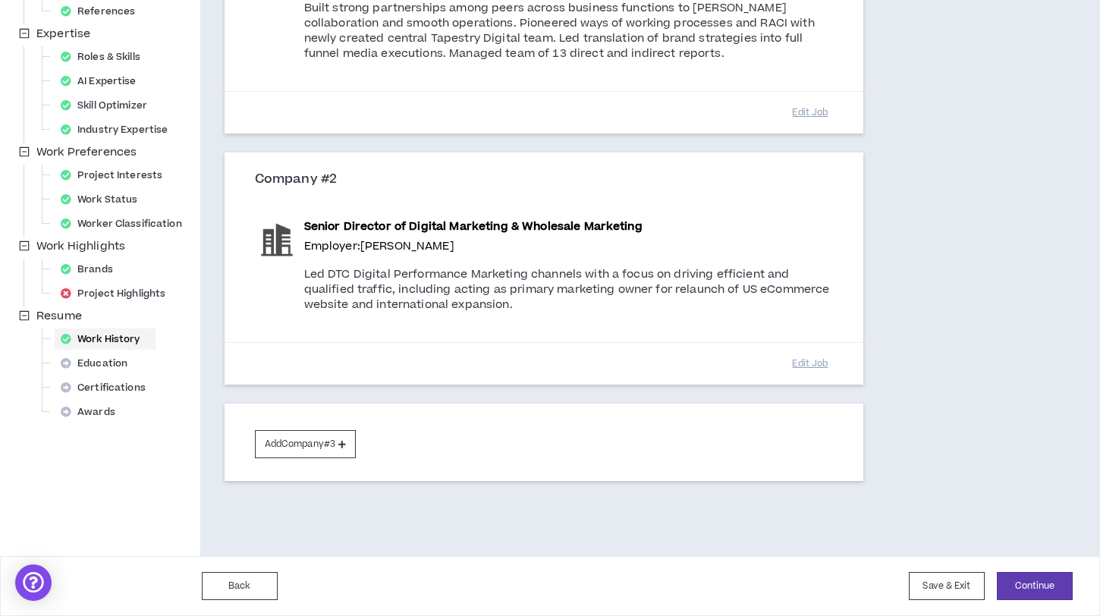
scroll to position [328, 0]
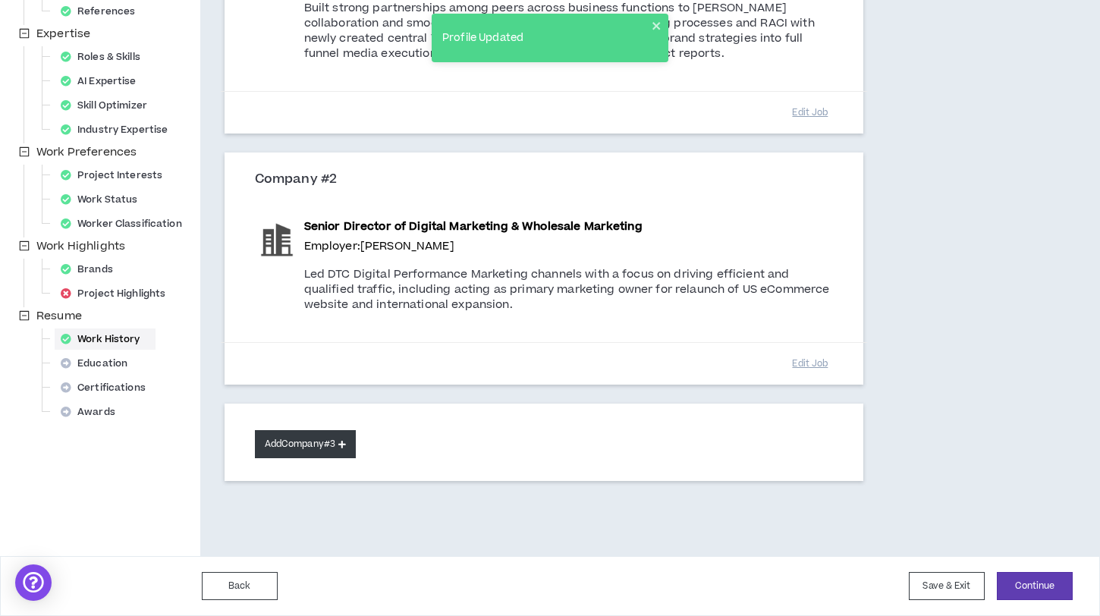
click at [318, 435] on button "Add Company #3" at bounding box center [305, 444] width 101 height 28
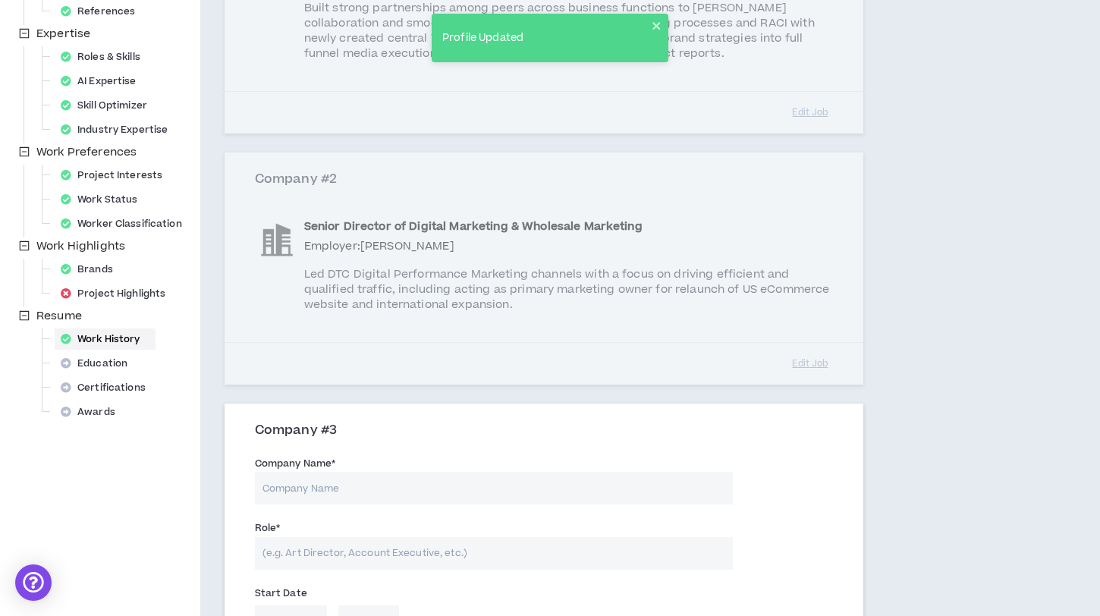
click at [303, 483] on input "Company Name *" at bounding box center [494, 488] width 478 height 33
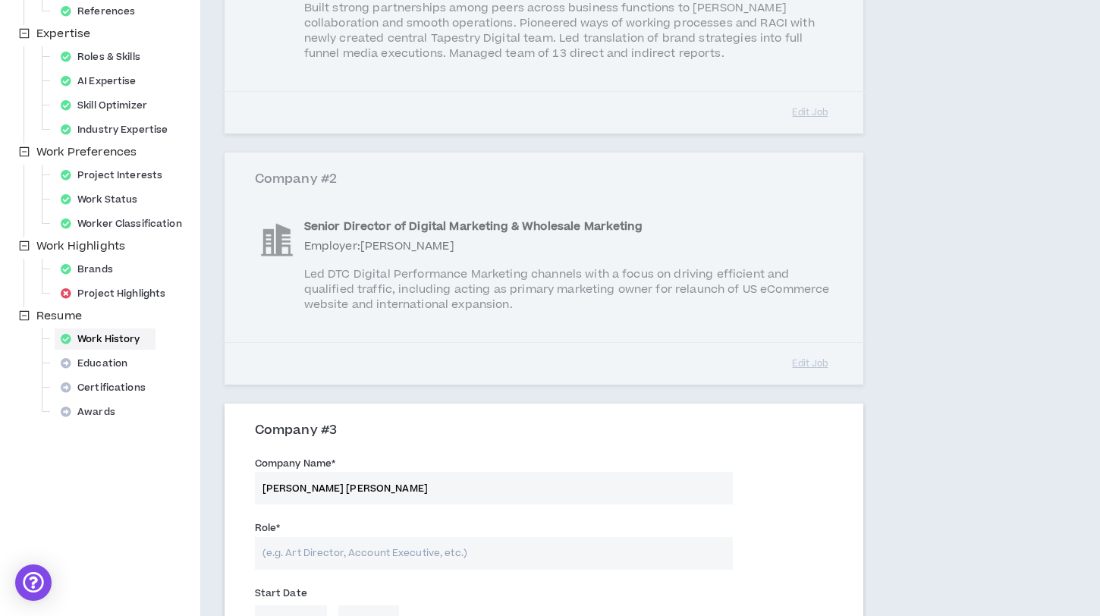
type input "[PERSON_NAME] [PERSON_NAME]"
click at [322, 548] on input "Role *" at bounding box center [494, 553] width 478 height 33
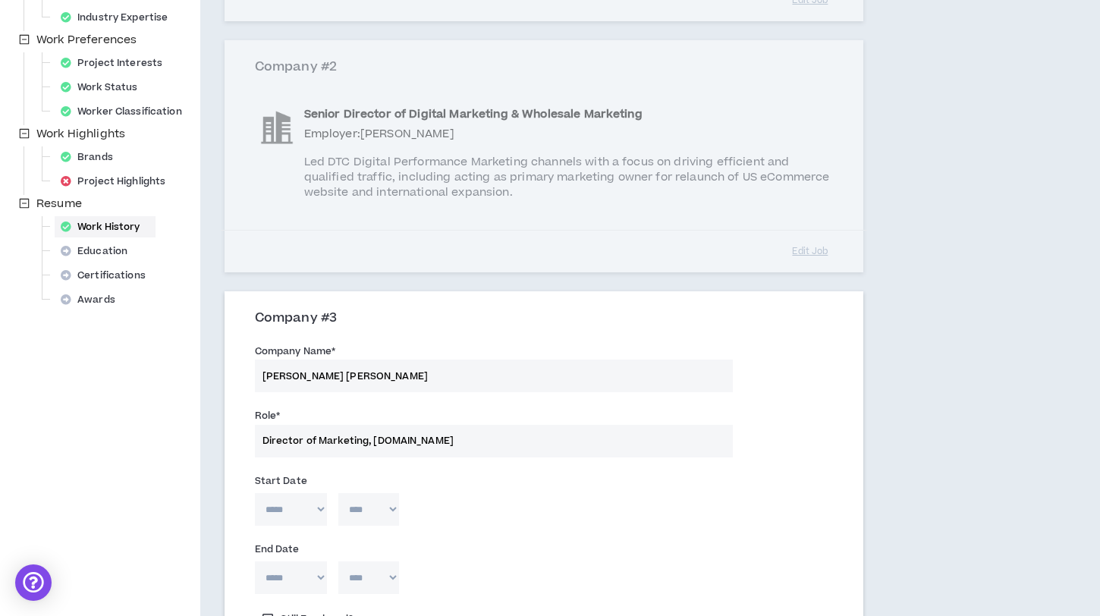
scroll to position [780, 0]
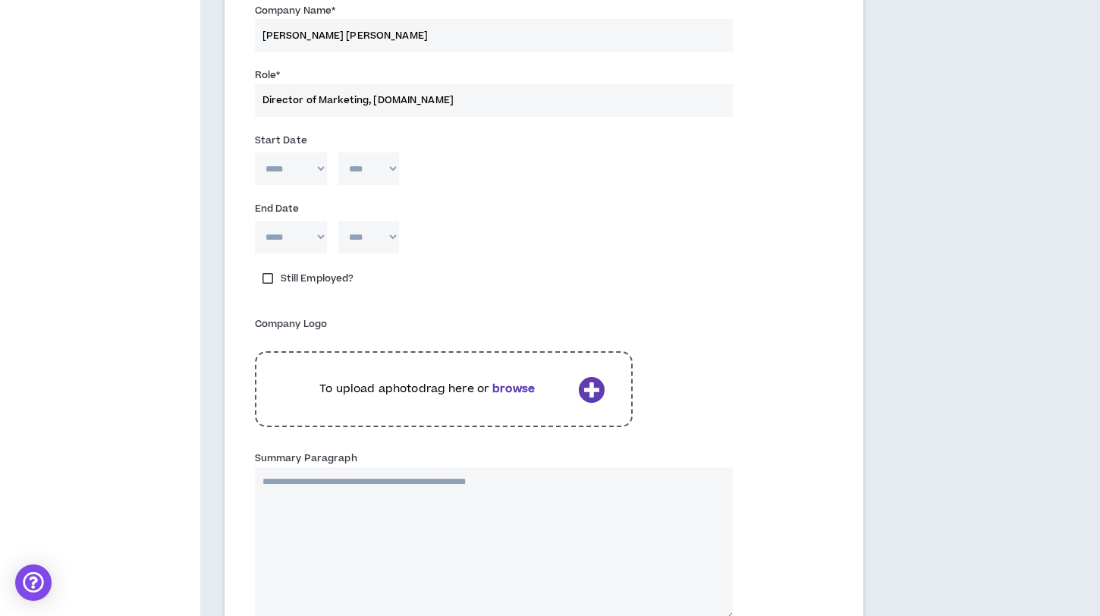
type input "Director of Marketing, [DOMAIN_NAME]"
click at [327, 517] on textarea "Summary Paragraph" at bounding box center [494, 543] width 478 height 152
paste textarea "**********"
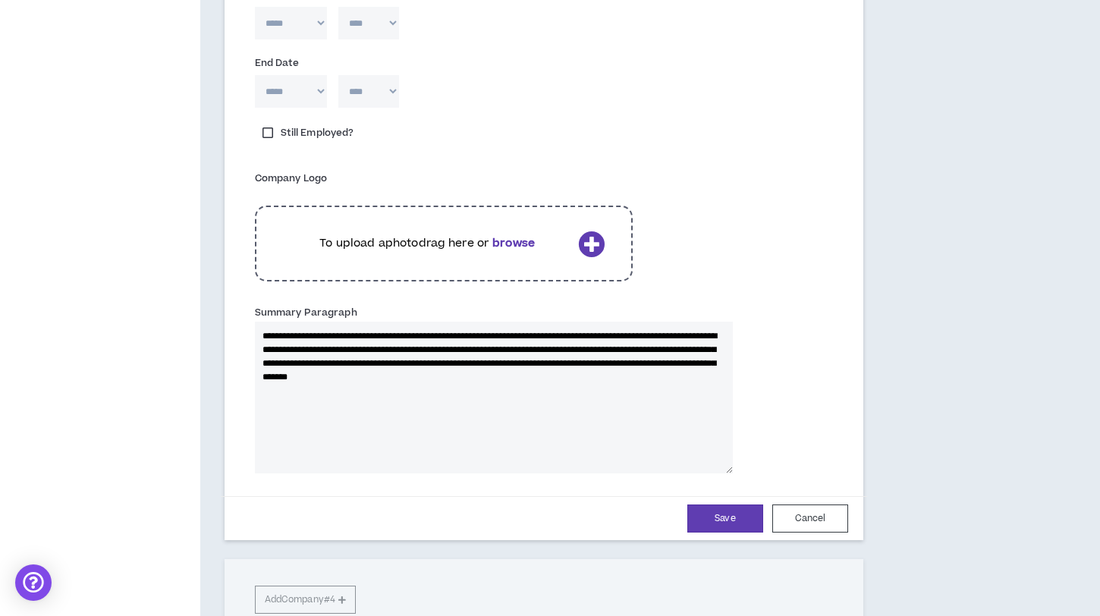
scroll to position [1081, 0]
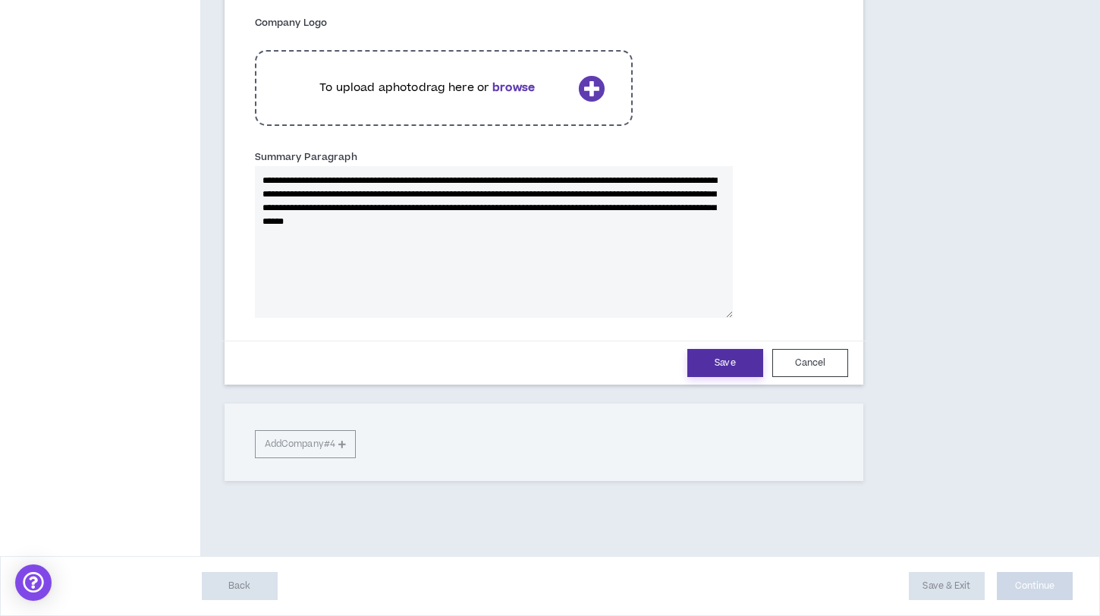
type textarea "**********"
click at [736, 354] on button "Save" at bounding box center [725, 363] width 76 height 28
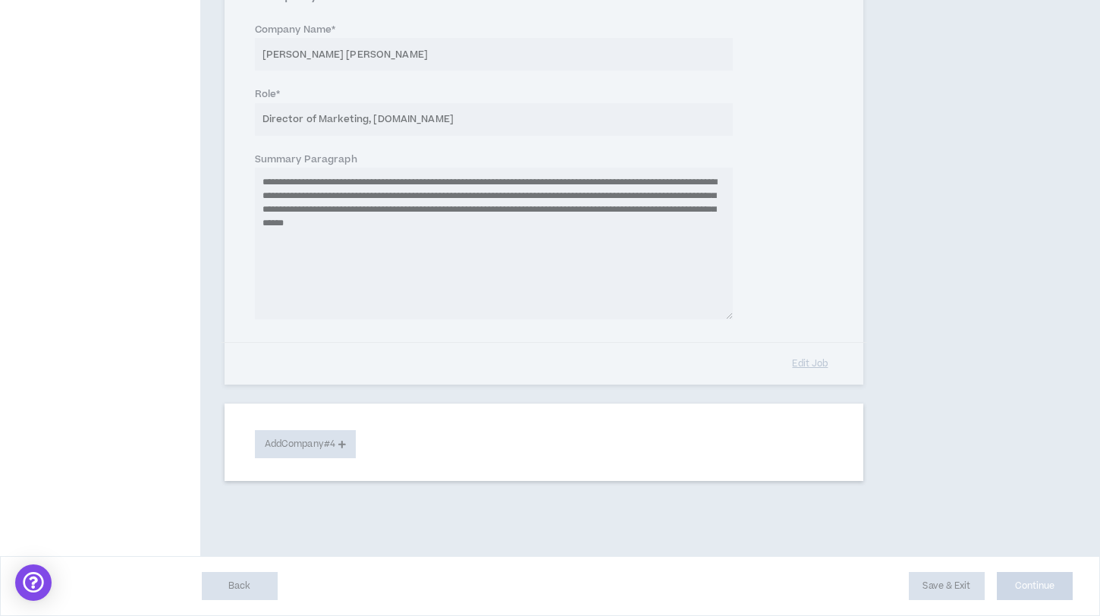
scroll to position [610, 0]
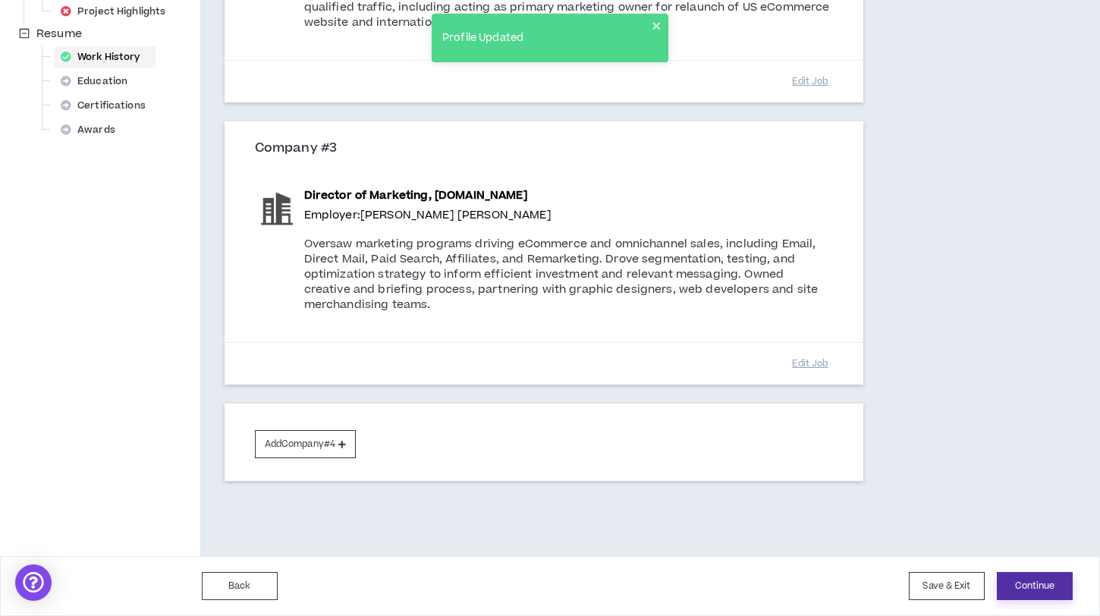
click at [1048, 584] on button "Continue" at bounding box center [1035, 586] width 76 height 28
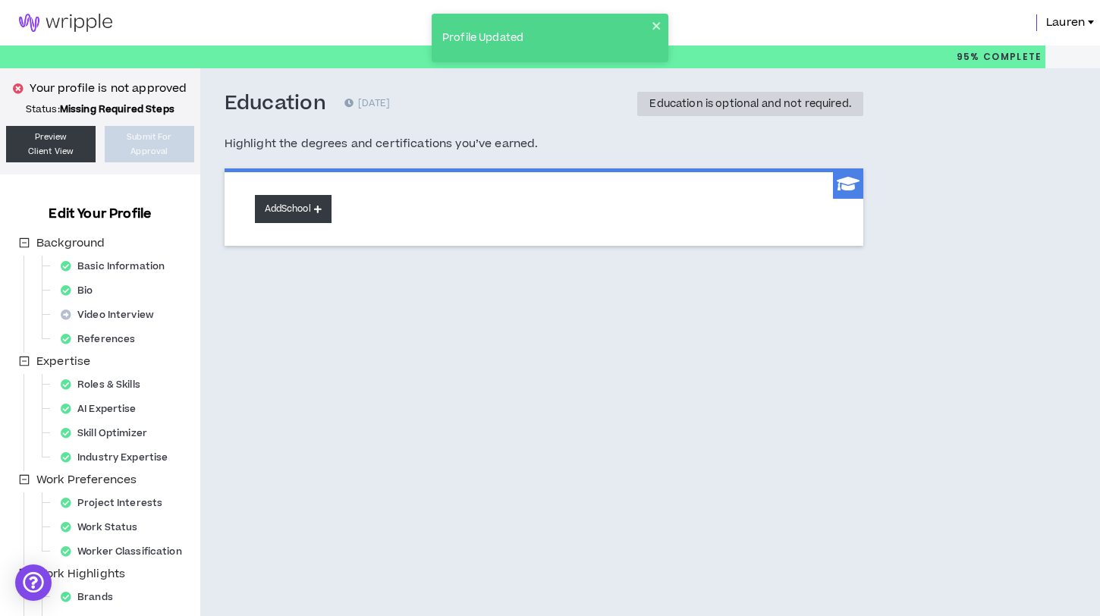
click at [311, 209] on button "Add School" at bounding box center [293, 209] width 77 height 28
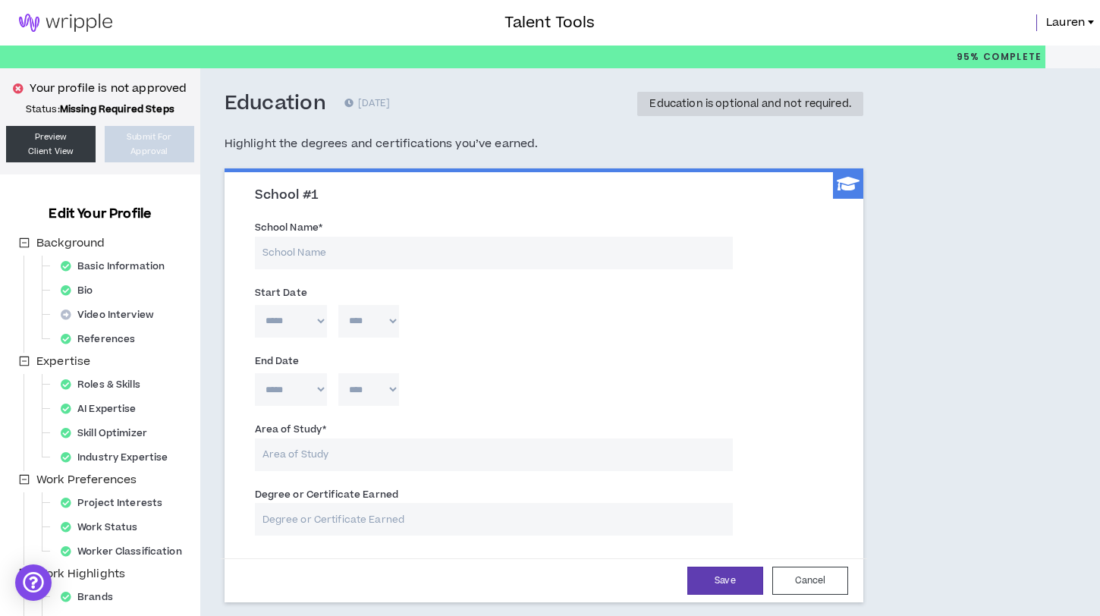
click at [341, 259] on input "School Name *" at bounding box center [494, 253] width 478 height 33
type input "[GEOGRAPHIC_DATA]"
click at [300, 455] on input "Area of Study *" at bounding box center [494, 454] width 478 height 33
type input "Communications"
click at [332, 514] on input "Degree or Certificate Earned" at bounding box center [494, 519] width 478 height 33
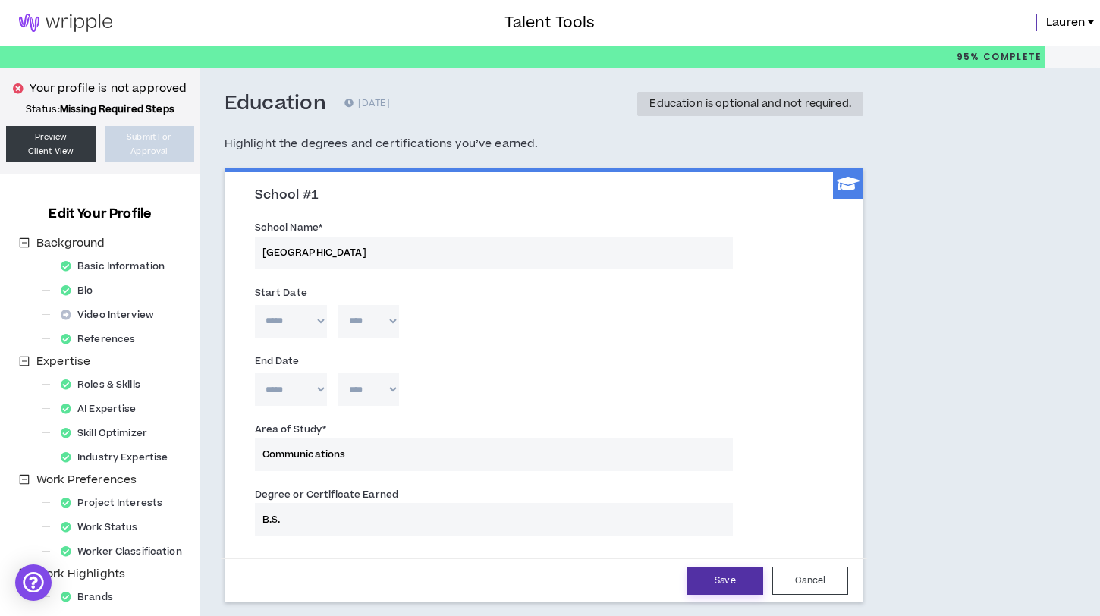
type input "B.S."
click at [721, 579] on button "Save" at bounding box center [725, 581] width 76 height 28
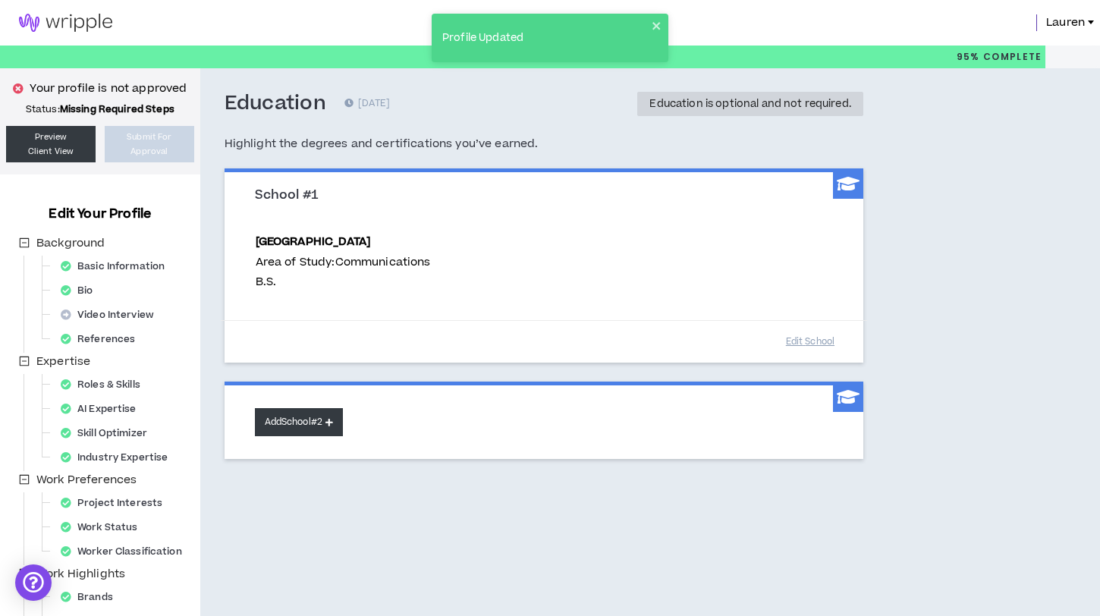
click at [300, 422] on button "Add School #2" at bounding box center [299, 422] width 88 height 28
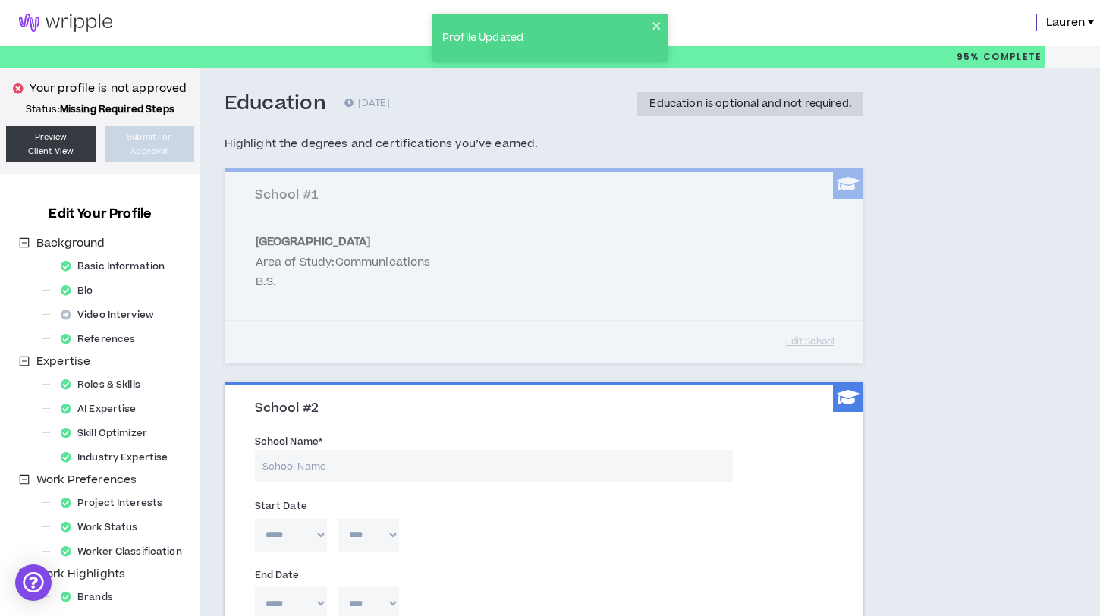
click at [292, 457] on input "School Name *" at bounding box center [494, 466] width 478 height 33
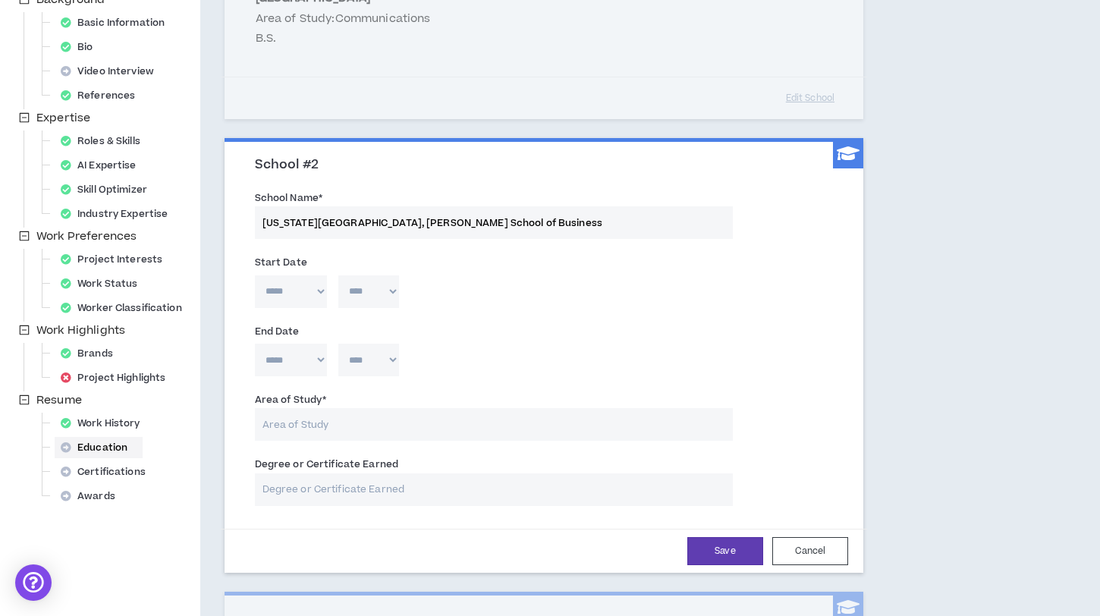
scroll to position [244, 0]
type input "[US_STATE][GEOGRAPHIC_DATA], [PERSON_NAME] School of Business"
click at [299, 423] on input "Area of Study *" at bounding box center [494, 423] width 478 height 33
type input "Marketing & Strategy"
click at [310, 494] on input "Degree or Certificate Earned" at bounding box center [494, 488] width 478 height 33
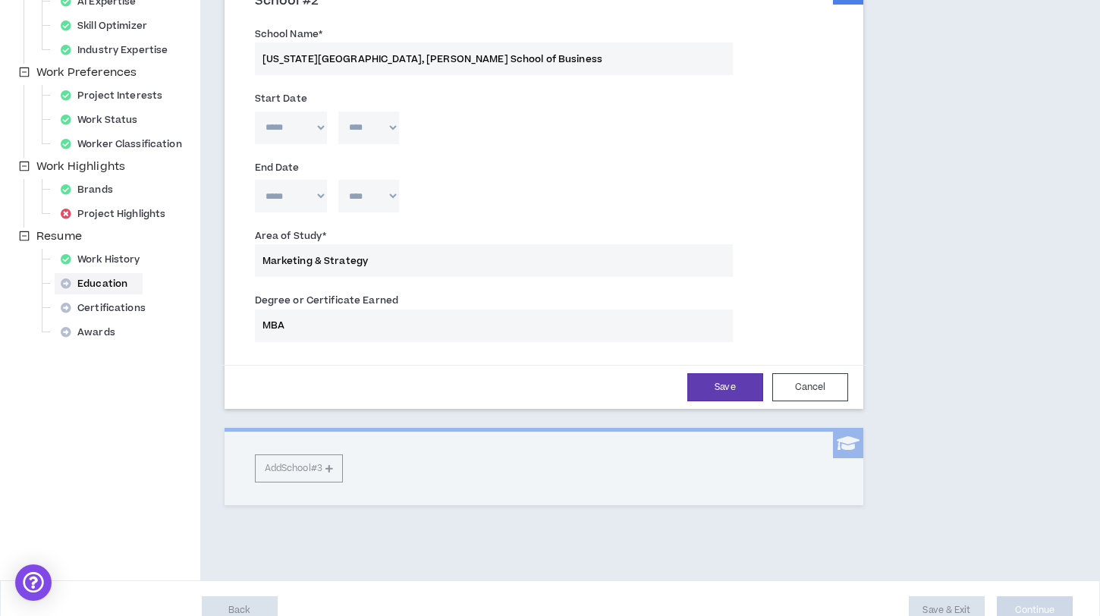
scroll to position [432, 0]
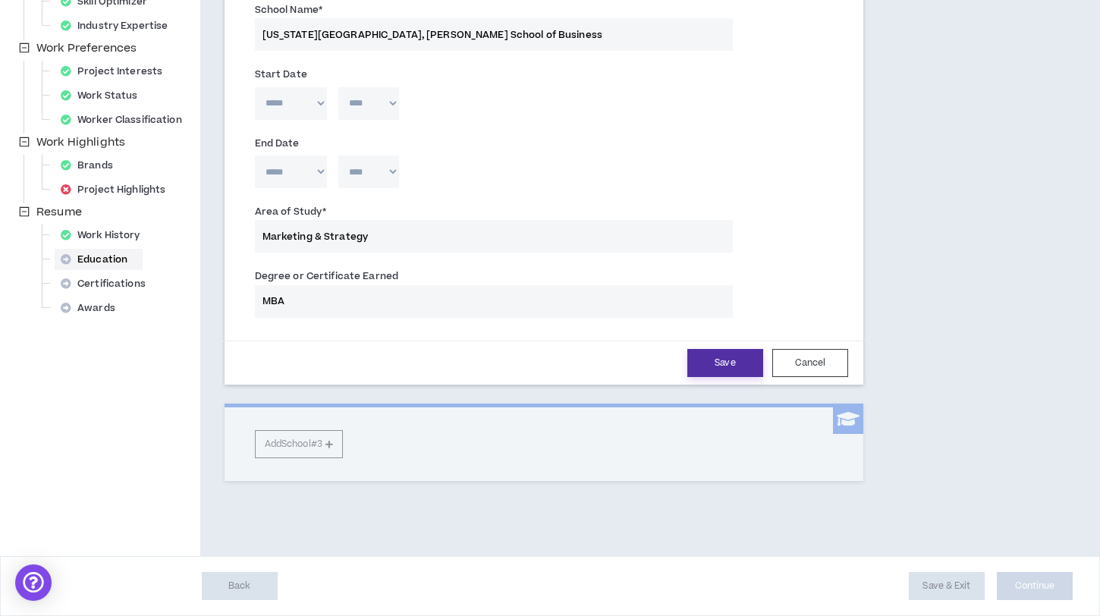
type input "MBA"
click at [695, 366] on button "Save" at bounding box center [725, 363] width 76 height 28
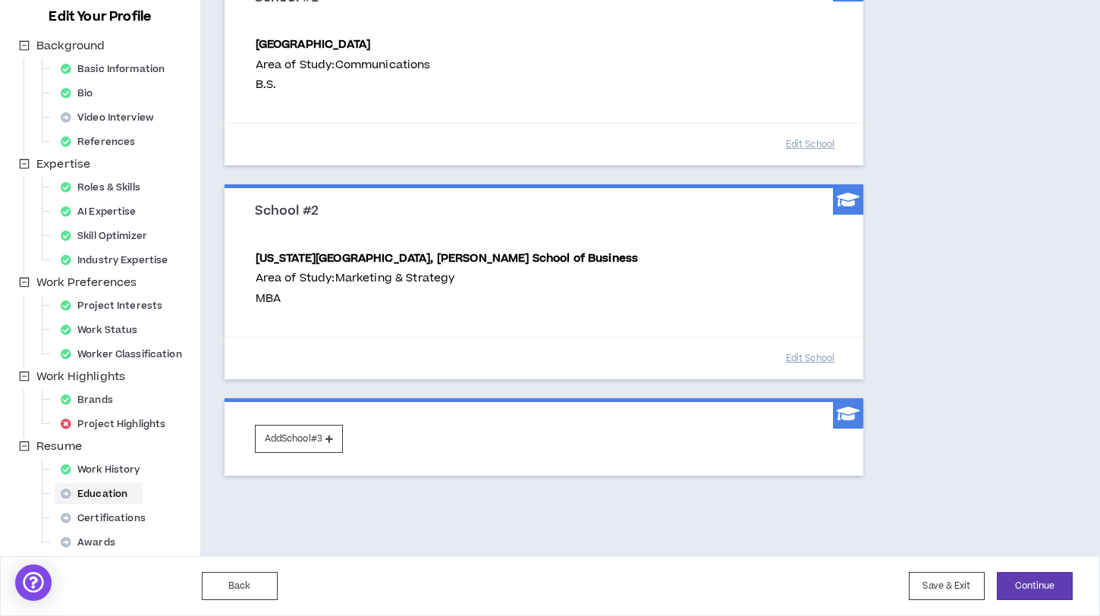
scroll to position [197, 0]
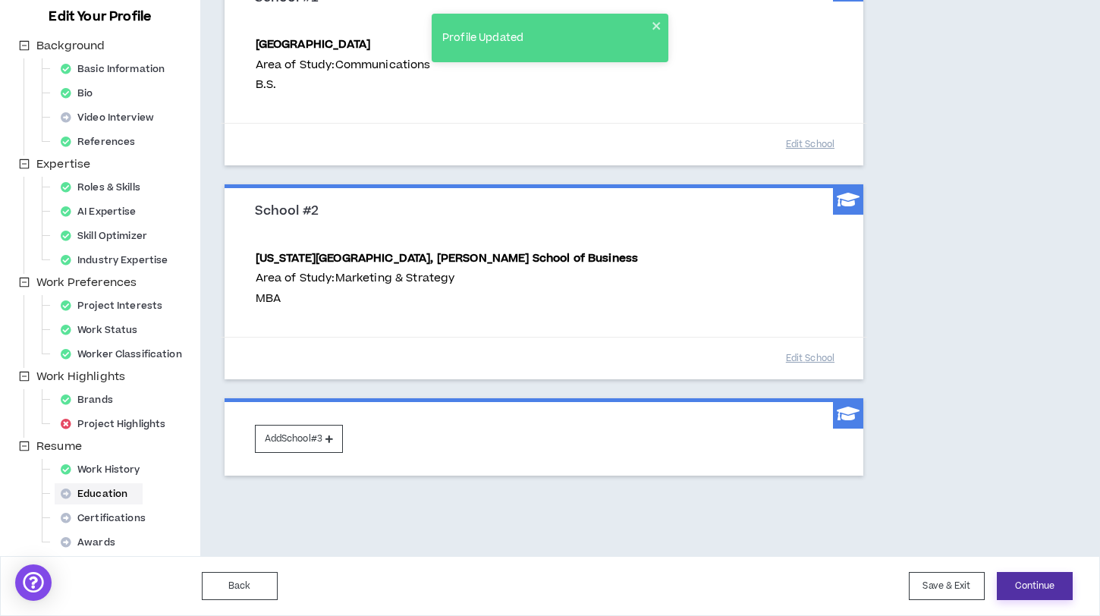
click at [1038, 592] on button "Continue" at bounding box center [1035, 586] width 76 height 28
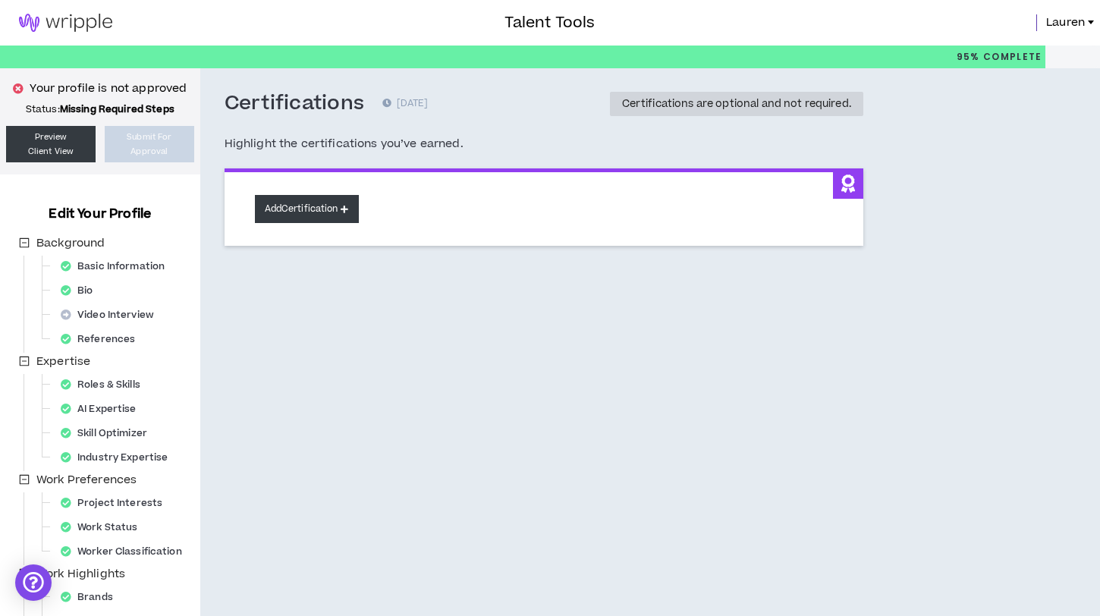
click at [308, 212] on button "Add Certification" at bounding box center [307, 209] width 104 height 28
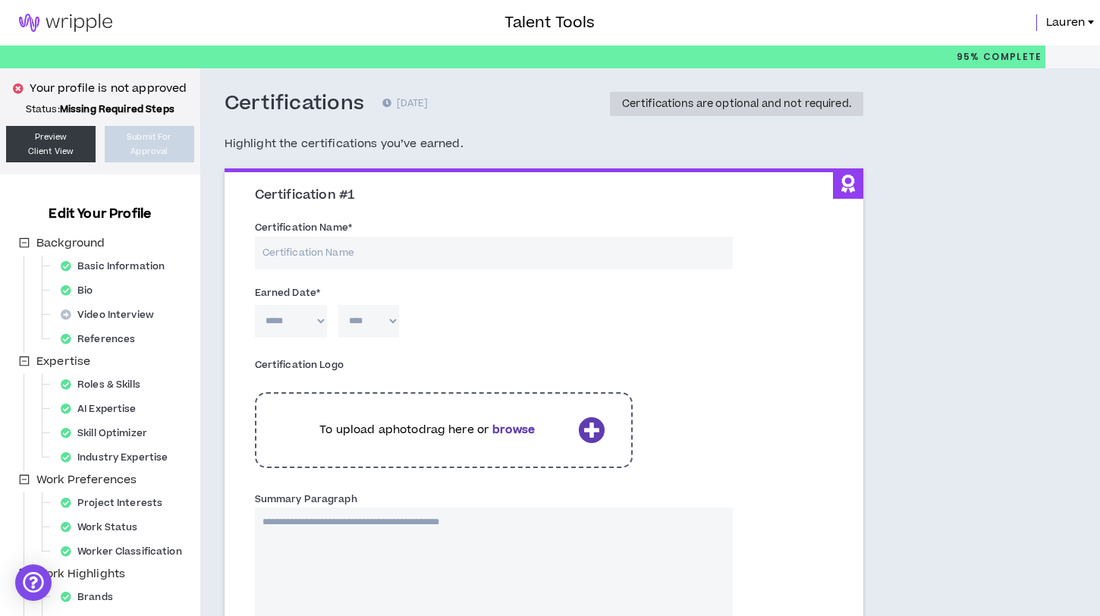
click at [319, 253] on input "Certification Name *" at bounding box center [494, 253] width 478 height 33
type input "AI Essentials"
click at [325, 336] on select "***** *** *** *** *** *** **** *** *** **** *** *** ***" at bounding box center [291, 321] width 72 height 33
select select "*"
click at [370, 321] on select "**** **** **** **** **** **** **** **** **** **** **** **** **** **** **** ****…" at bounding box center [368, 321] width 61 height 33
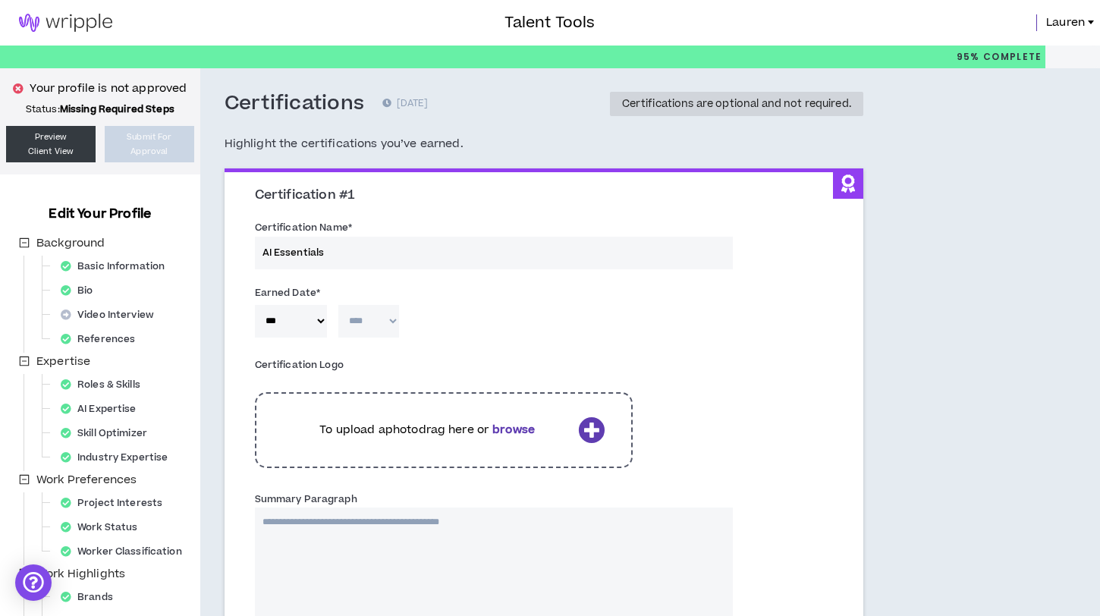
select select "****"
click at [521, 429] on b "browse" at bounding box center [513, 430] width 42 height 16
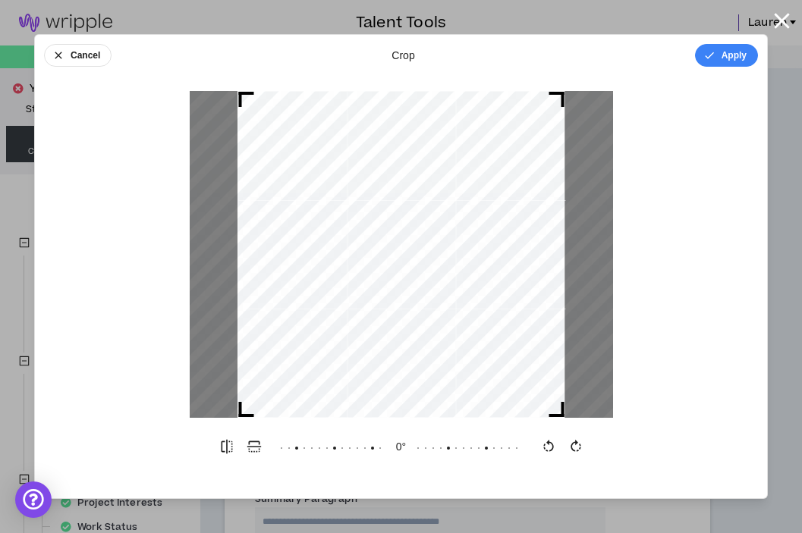
drag, startPoint x: 562, startPoint y: 96, endPoint x: 606, endPoint y: 177, distance: 92.3
click at [614, 154] on div at bounding box center [401, 254] width 732 height 327
drag, startPoint x: 559, startPoint y: 412, endPoint x: 650, endPoint y: 418, distance: 91.2
click at [650, 418] on div "Cancel crop Apply 0 °" at bounding box center [400, 266] width 733 height 465
click at [250, 445] on icon "button" at bounding box center [253, 446] width 15 height 15
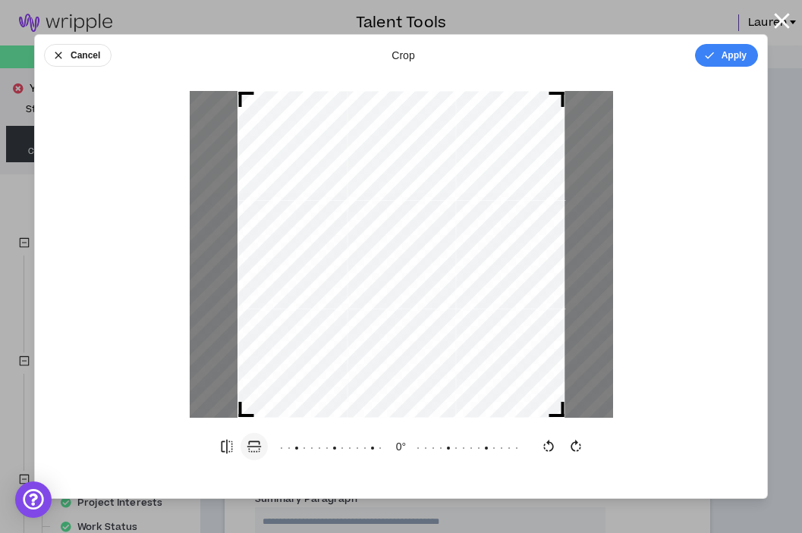
click at [250, 445] on icon "button" at bounding box center [253, 446] width 15 height 15
click at [231, 447] on icon "button" at bounding box center [226, 446] width 15 height 15
click at [403, 57] on div "crop" at bounding box center [402, 55] width 23 height 15
click at [80, 58] on button "Cancel" at bounding box center [77, 55] width 67 height 23
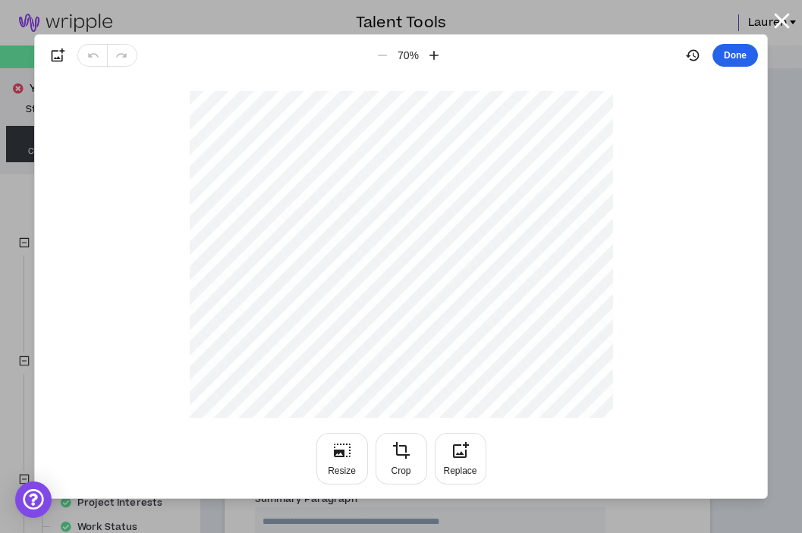
click at [724, 49] on button "Done" at bounding box center [735, 55] width 46 height 23
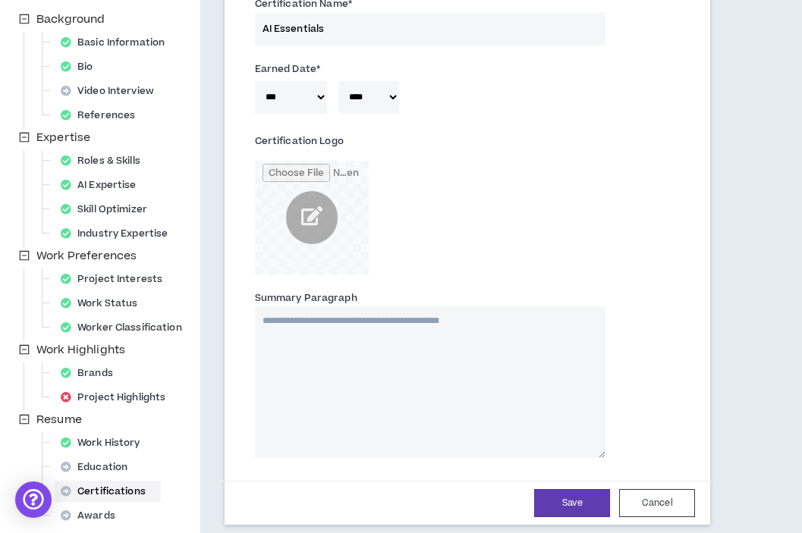
scroll to position [447, 0]
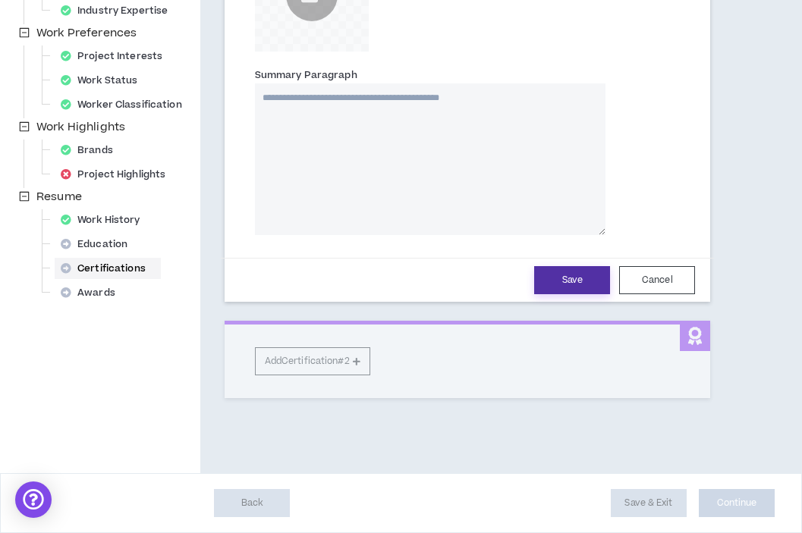
click at [581, 287] on button "Save" at bounding box center [572, 280] width 76 height 28
select select "*"
select select "****"
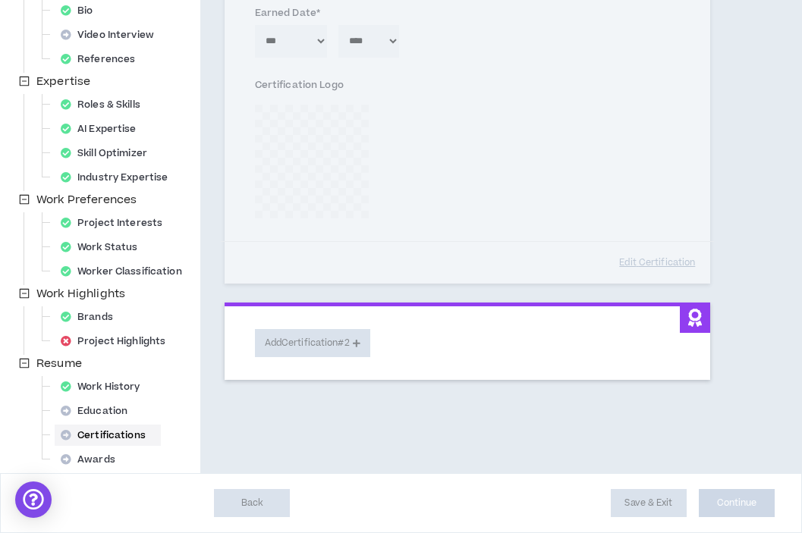
scroll to position [280, 0]
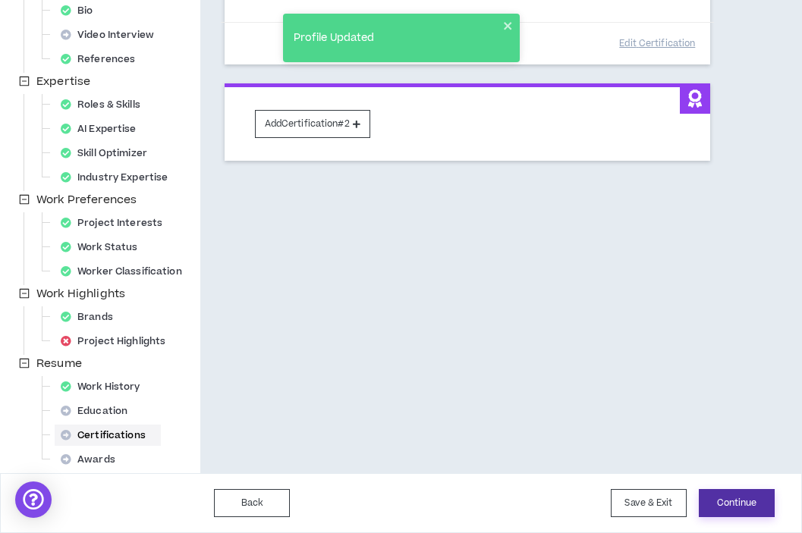
click at [732, 503] on button "Continue" at bounding box center [737, 503] width 76 height 28
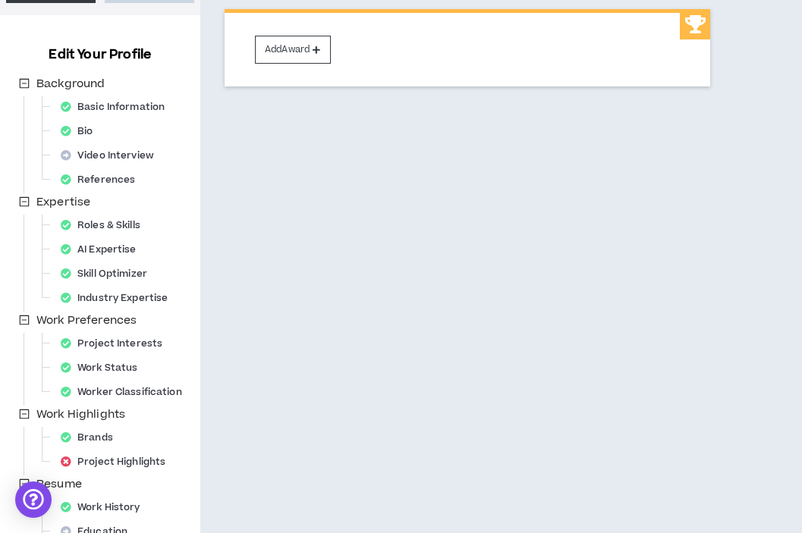
scroll to position [280, 0]
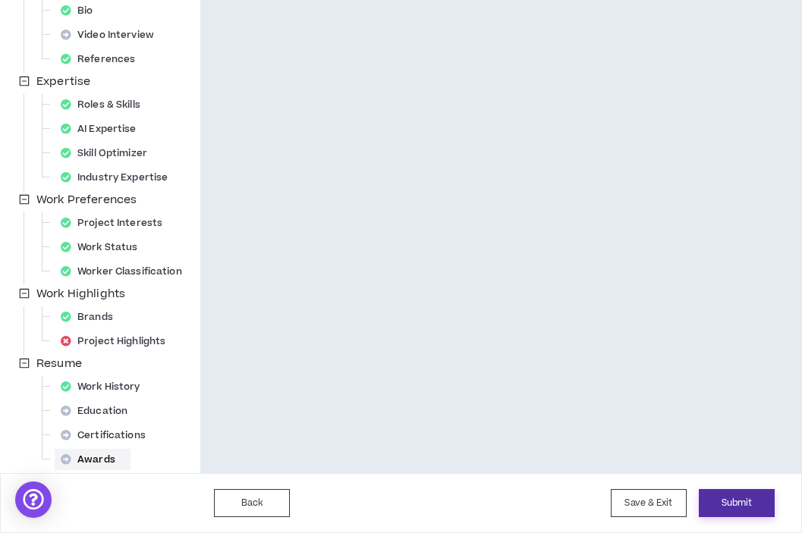
click at [743, 507] on button "Submit" at bounding box center [737, 503] width 76 height 28
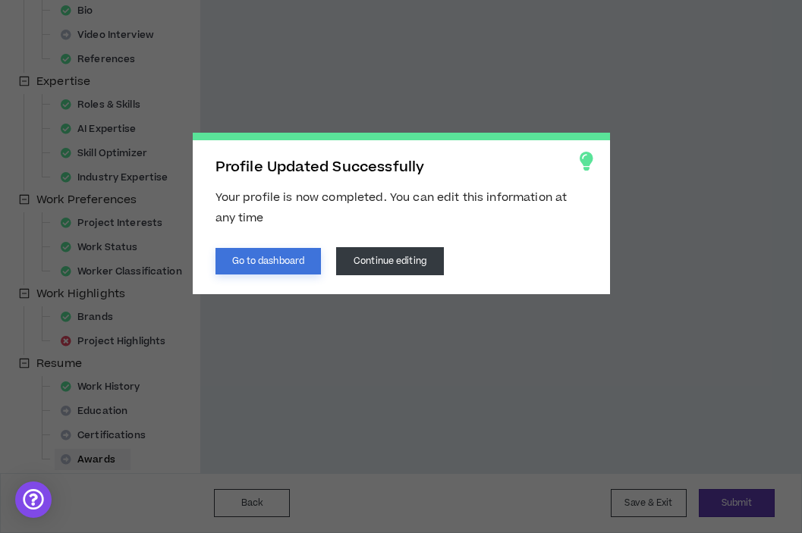
click at [303, 264] on button "Go to dashboard" at bounding box center [268, 261] width 106 height 27
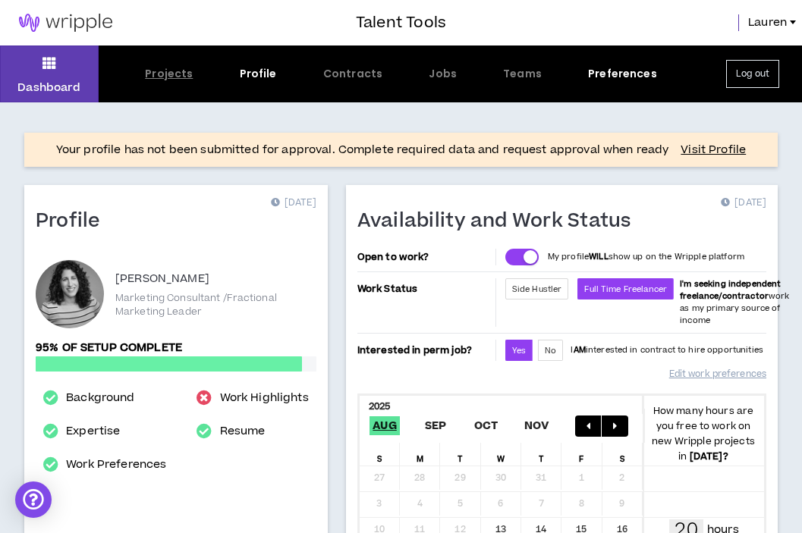
click at [166, 74] on div "Projects" at bounding box center [169, 74] width 48 height 16
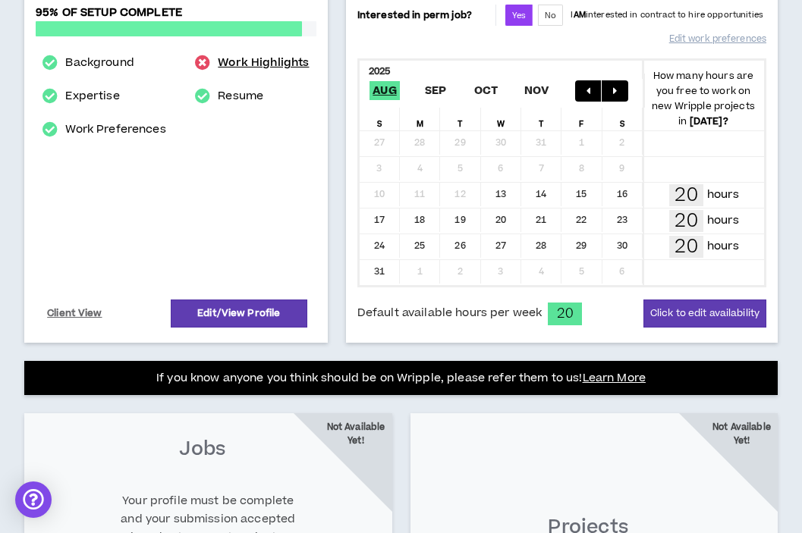
click at [248, 62] on link "Work Highlights" at bounding box center [263, 63] width 91 height 18
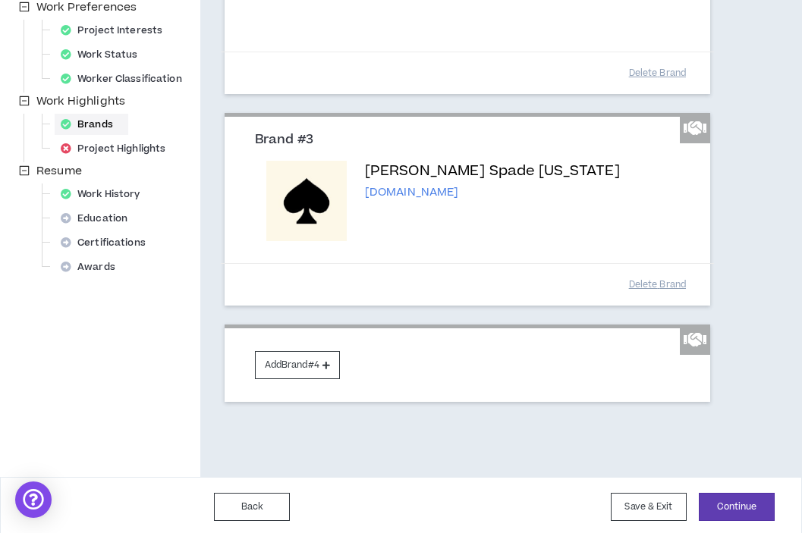
scroll to position [476, 0]
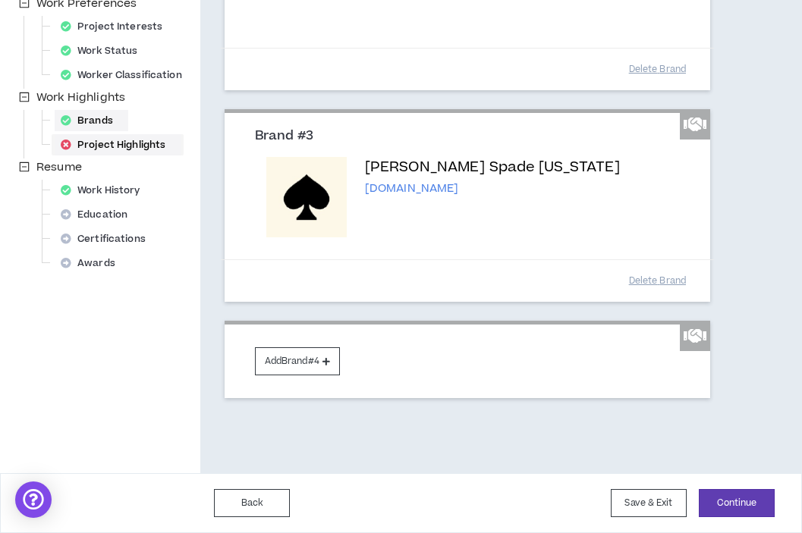
click at [98, 142] on div "Project Highlights" at bounding box center [118, 144] width 126 height 21
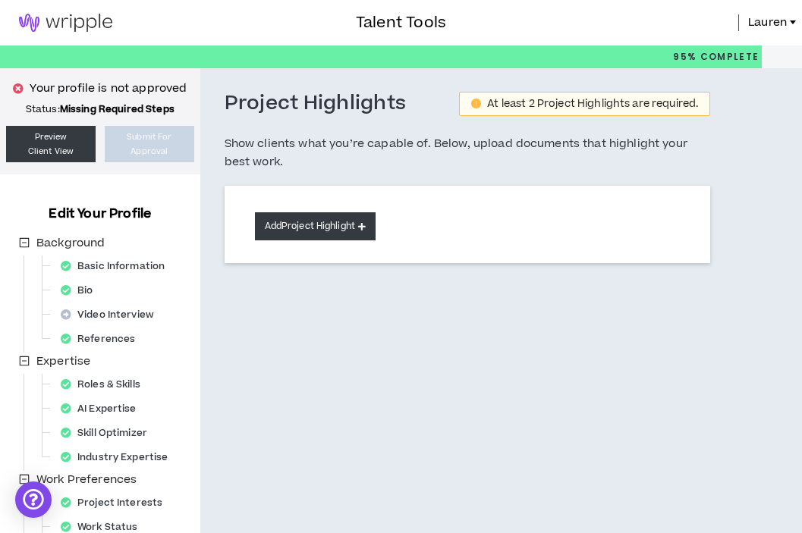
click at [334, 227] on button "Add Project Highlight" at bounding box center [315, 226] width 121 height 28
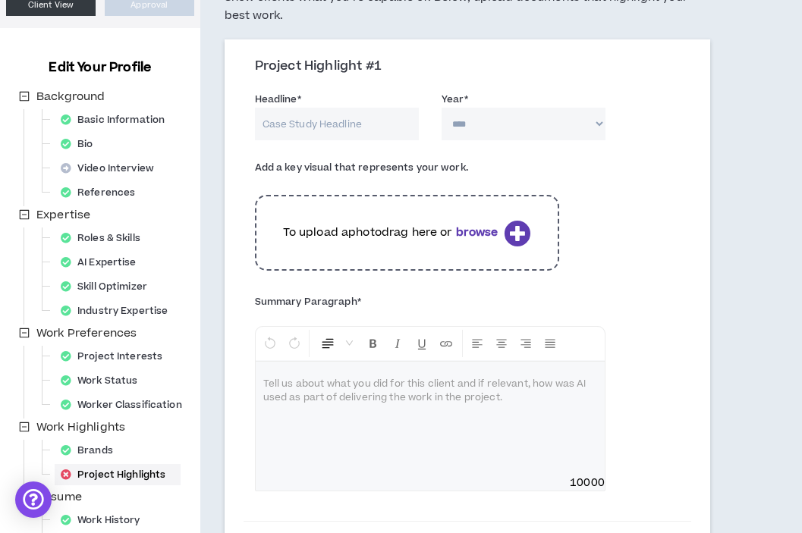
scroll to position [184, 0]
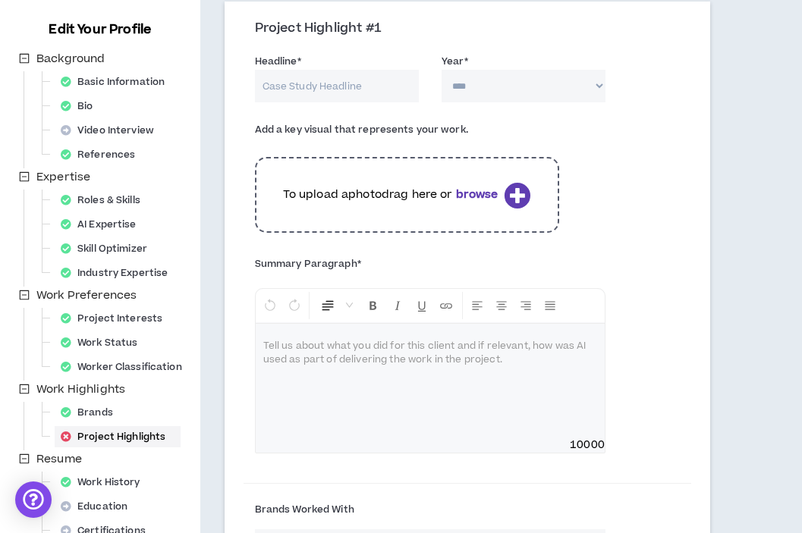
click at [291, 87] on input "Headline *" at bounding box center [337, 86] width 164 height 33
paste input "Performed geo-lift study to optimize investment across media channels, driving …"
type input "Performed geo-lift study to optimize investment across media channels, driving …"
click at [476, 93] on select "**** **** **** **** **** **** **** **** **** **** **** **** **** **** **** ****…" at bounding box center [523, 86] width 164 height 33
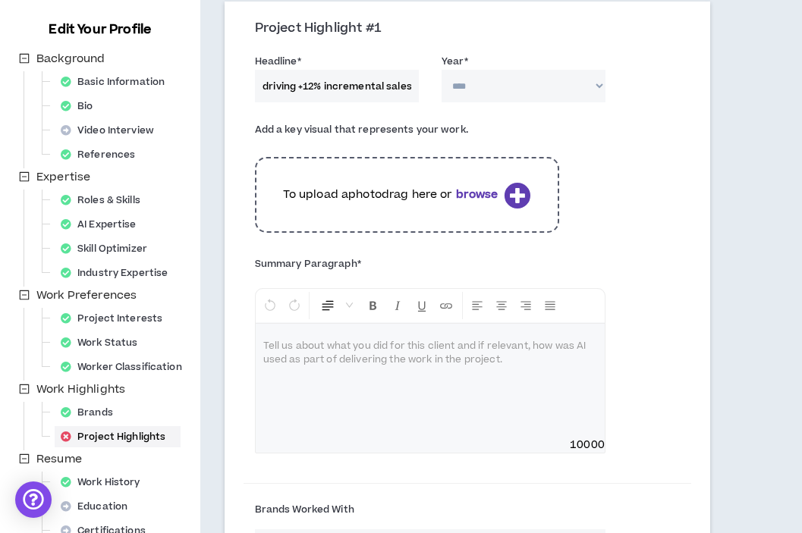
scroll to position [0, 0]
select select "****"
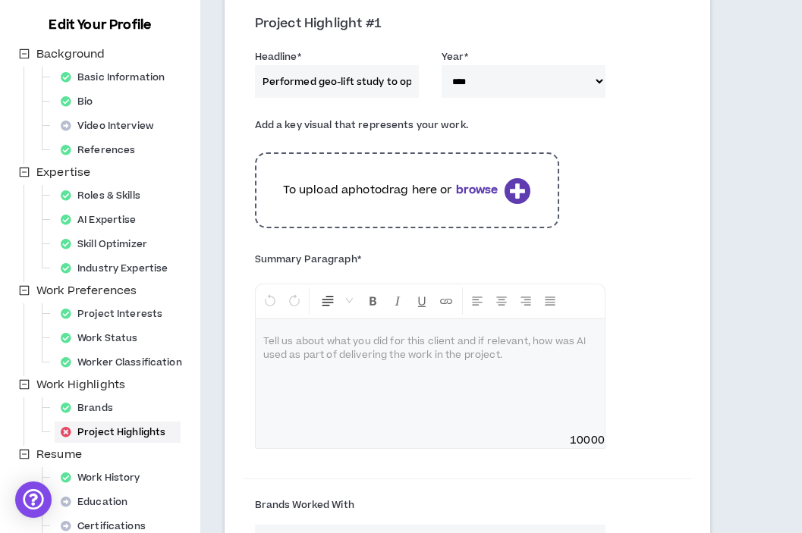
scroll to position [190, 0]
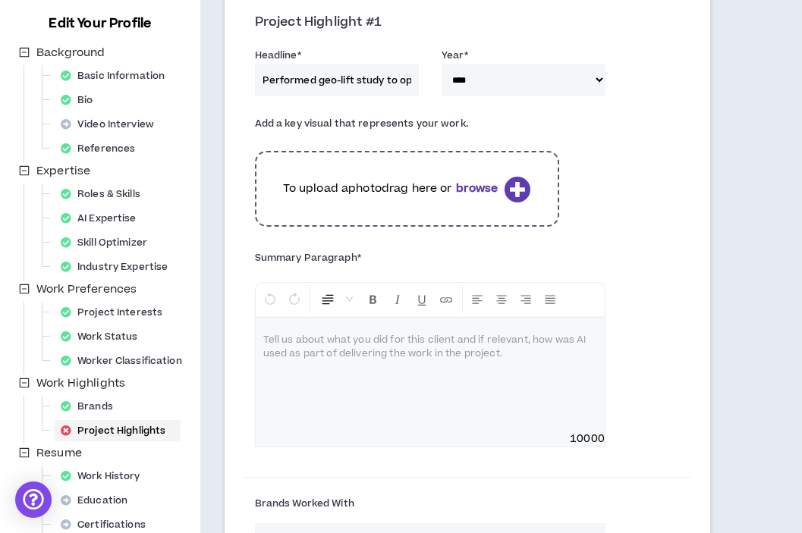
click at [372, 385] on div at bounding box center [430, 375] width 349 height 114
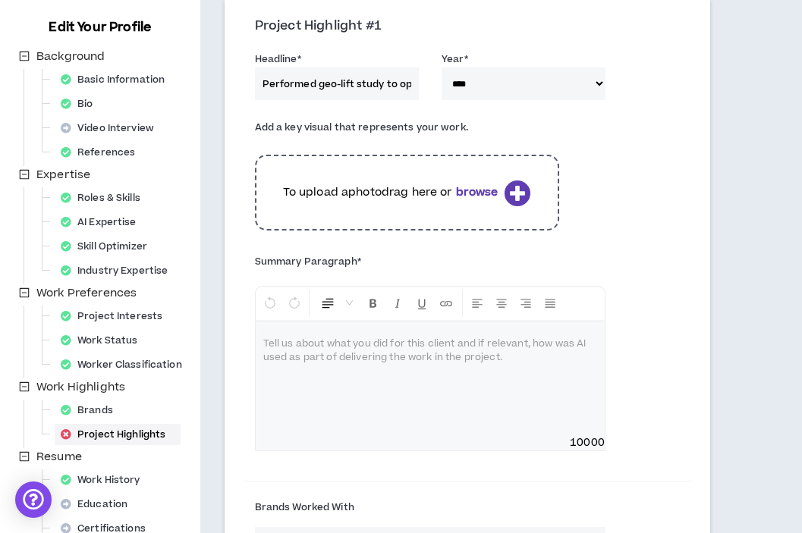
scroll to position [202, 0]
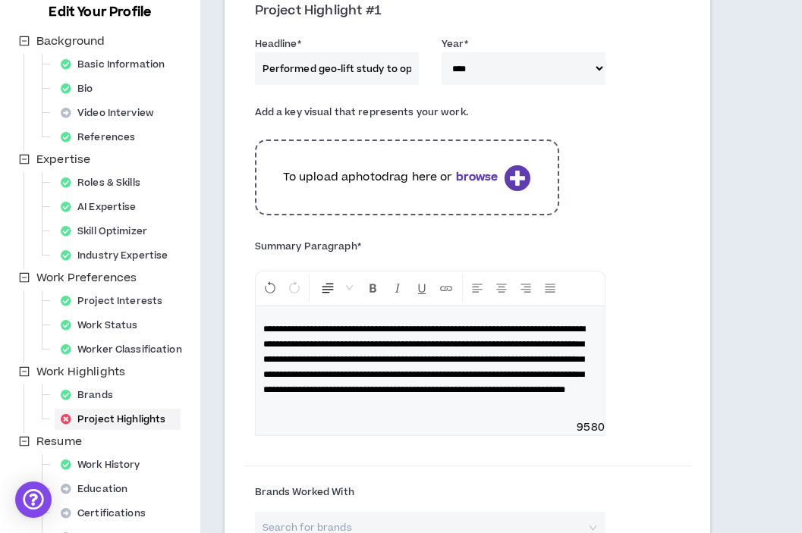
click at [363, 394] on span "**********" at bounding box center [424, 360] width 322 height 70
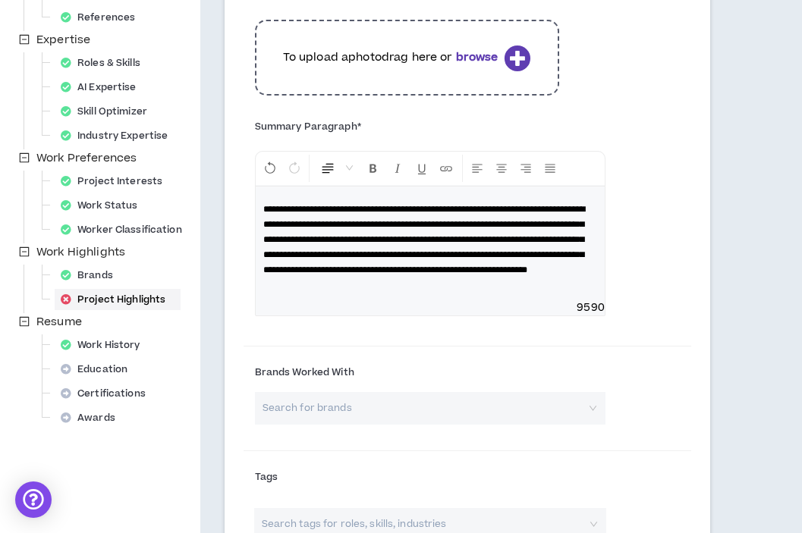
scroll to position [321, 0]
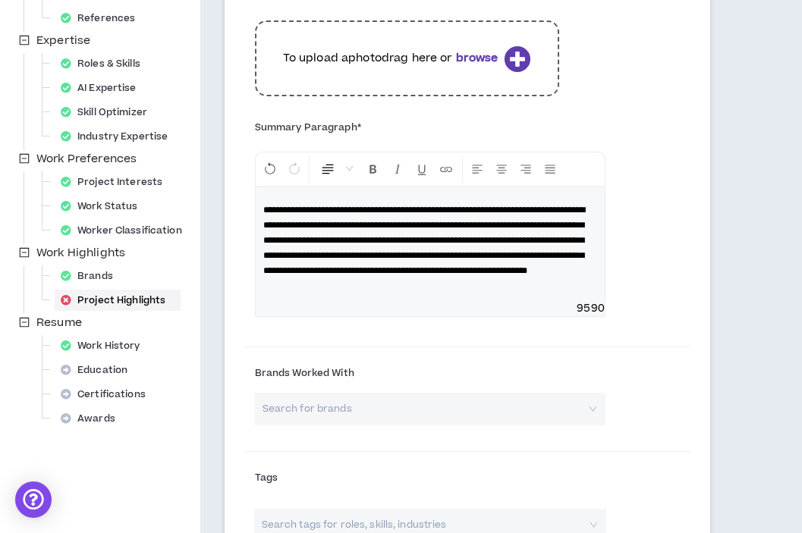
click at [347, 275] on span "**********" at bounding box center [424, 241] width 322 height 70
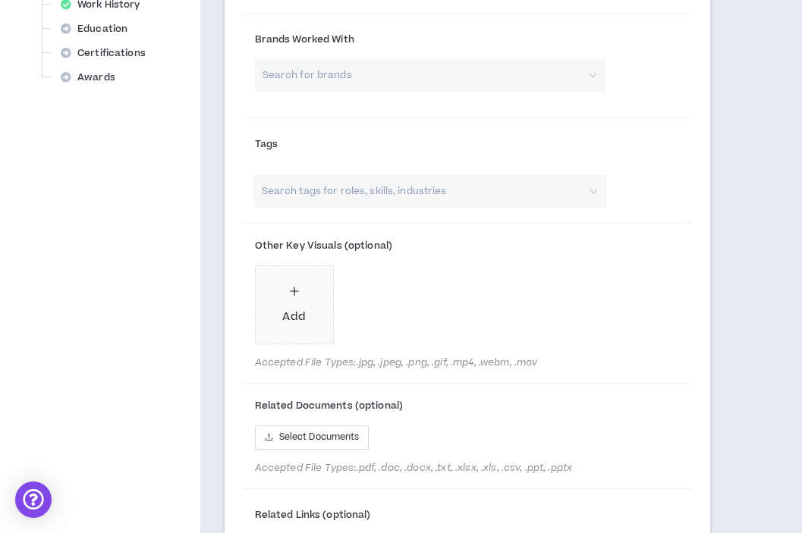
scroll to position [991, 0]
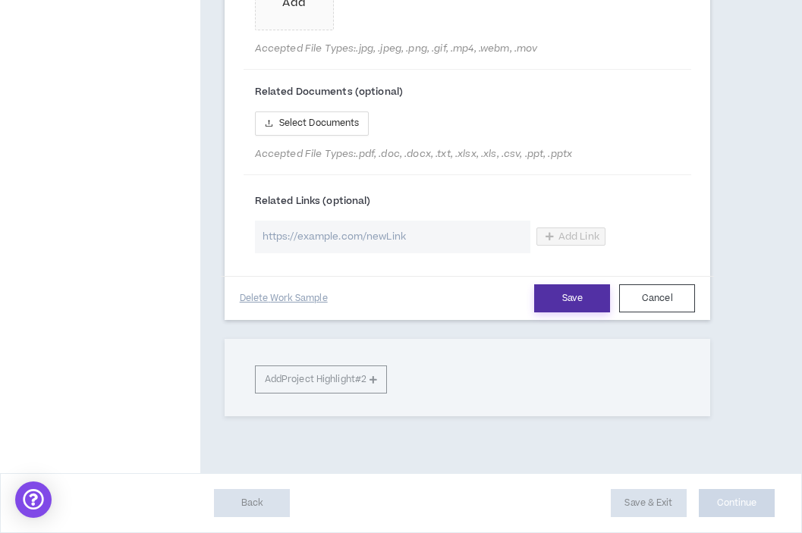
click at [564, 303] on button "Save" at bounding box center [572, 298] width 76 height 28
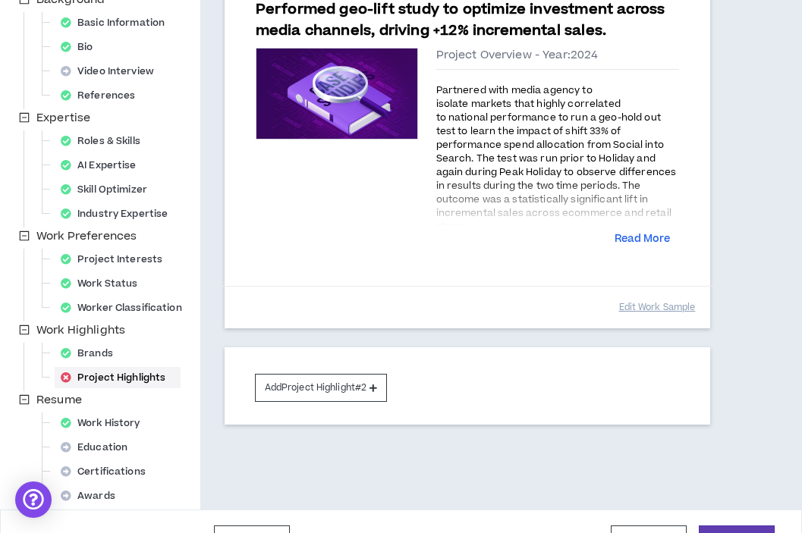
scroll to position [280, 0]
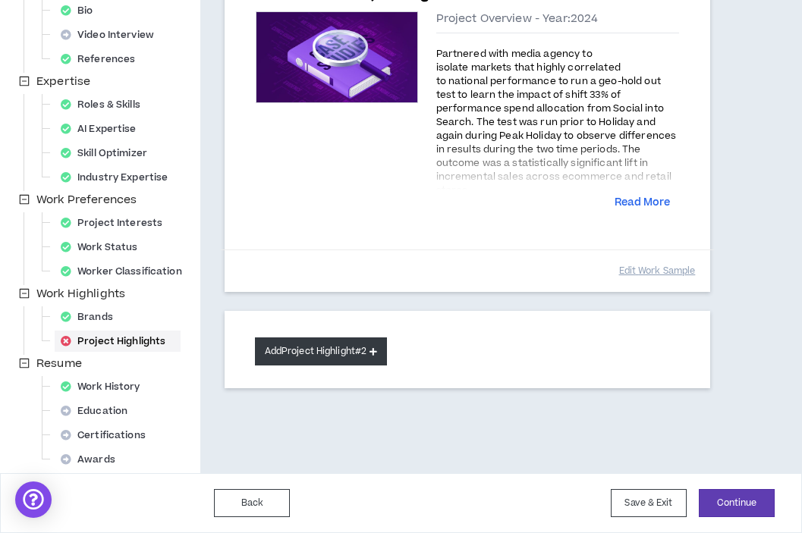
click at [348, 358] on button "Add Project Highlight #2" at bounding box center [321, 351] width 133 height 28
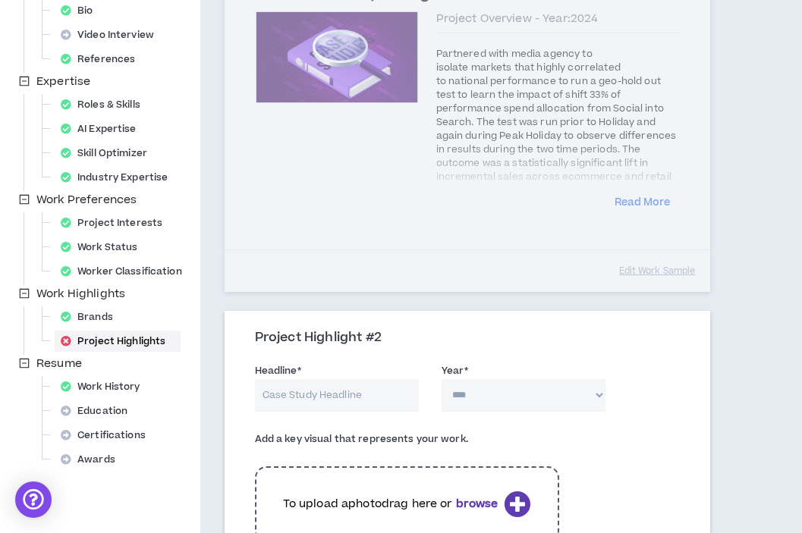
click at [334, 397] on input "Headline *" at bounding box center [337, 395] width 164 height 33
paste input "Reduced email frequency 30% - 50% with minimal revenue impact and 20% reduction…"
type input "Reduced email frequency 30% - 50% with minimal revenue impact and 20% reduction…"
click at [485, 388] on select "**** **** **** **** **** **** **** **** **** **** **** **** **** **** **** ****…" at bounding box center [523, 395] width 164 height 33
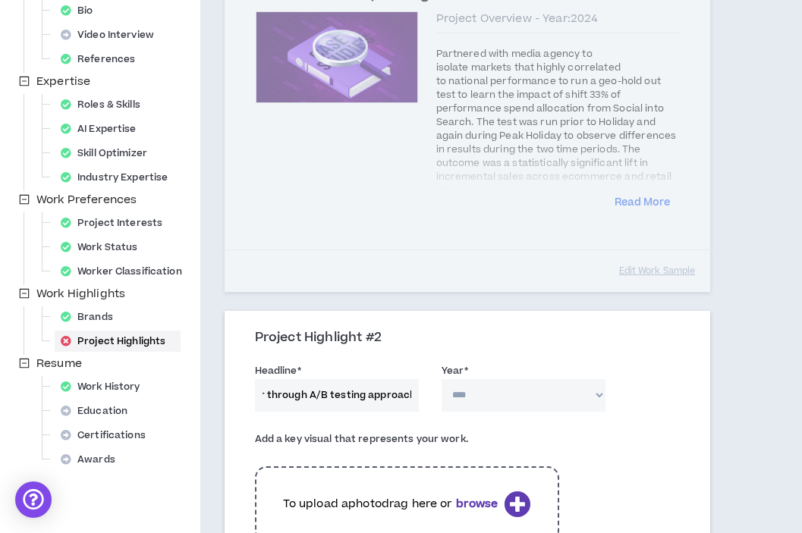
scroll to position [0, 0]
select select "****"
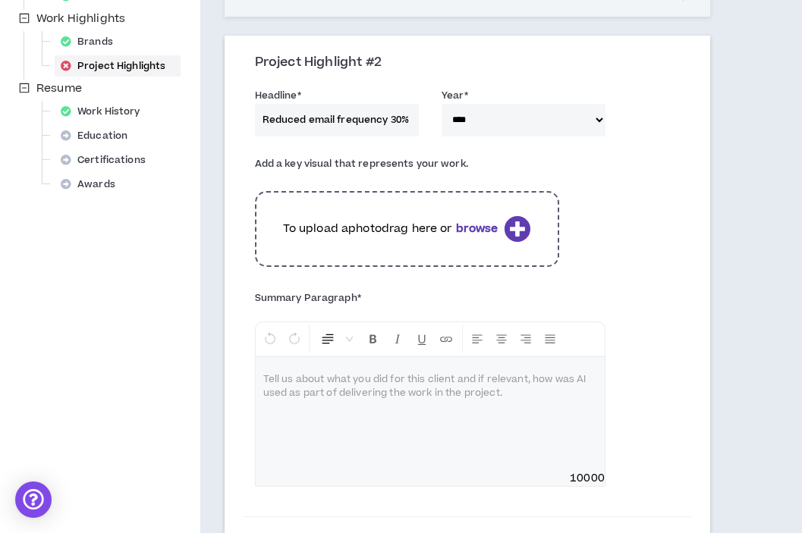
scroll to position [611, 0]
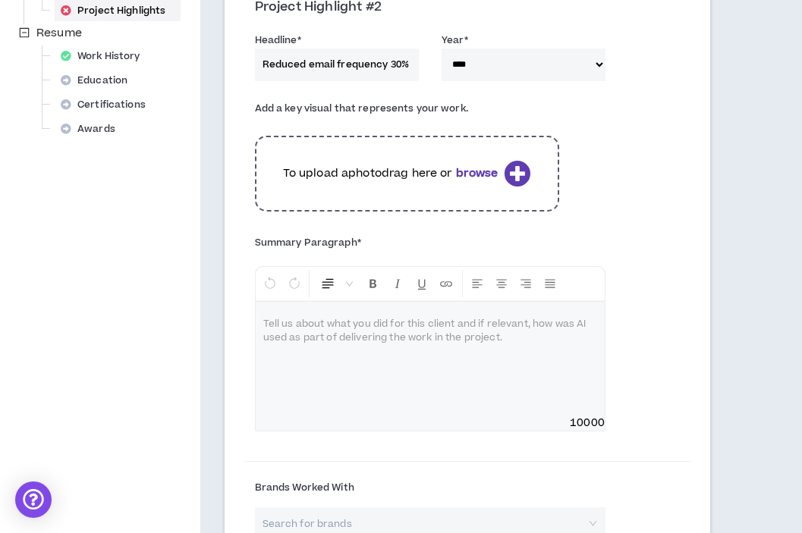
click at [340, 369] on div at bounding box center [430, 359] width 349 height 114
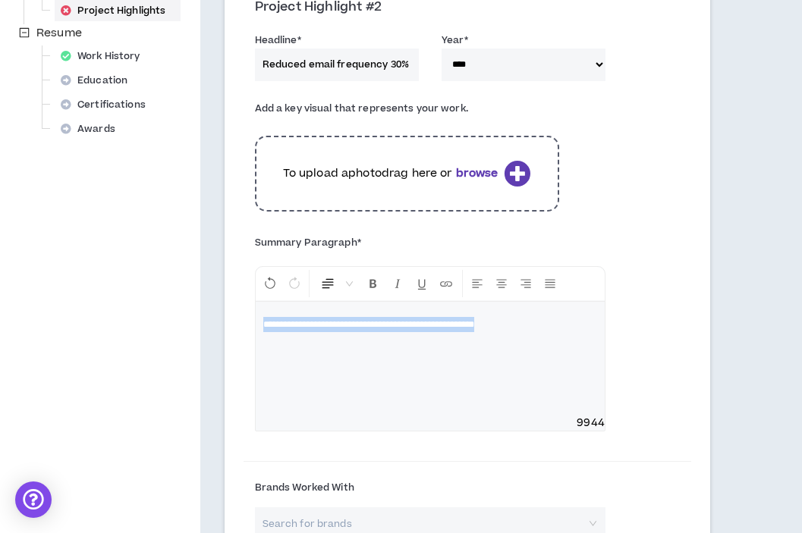
click at [264, 325] on span "**********" at bounding box center [368, 324] width 211 height 9
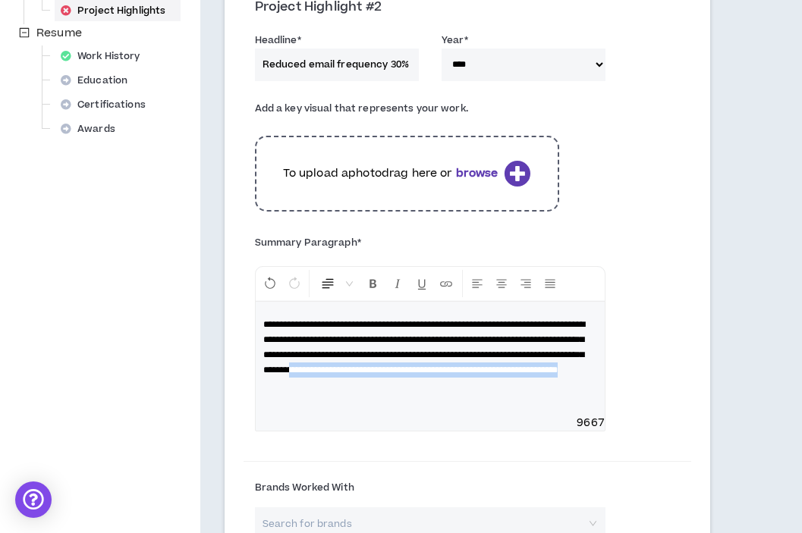
click at [320, 375] on span "**********" at bounding box center [424, 347] width 322 height 55
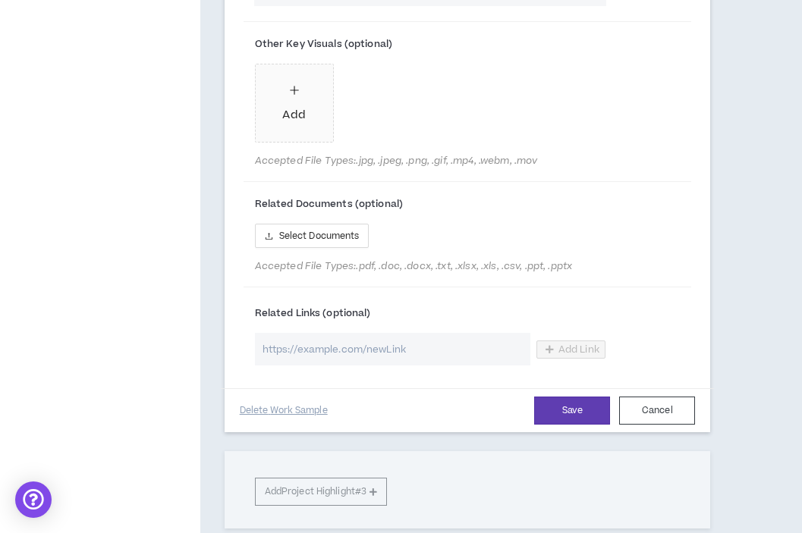
scroll to position [1380, 0]
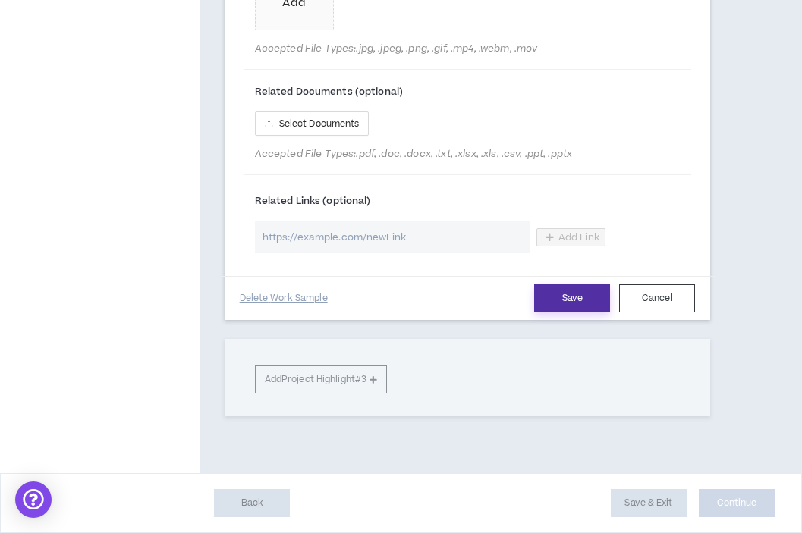
click at [557, 299] on button "Save" at bounding box center [572, 298] width 76 height 28
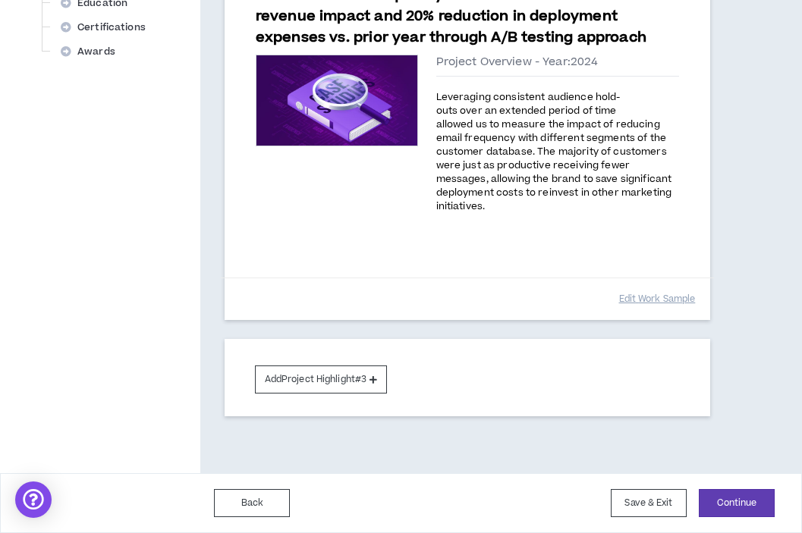
scroll to position [688, 0]
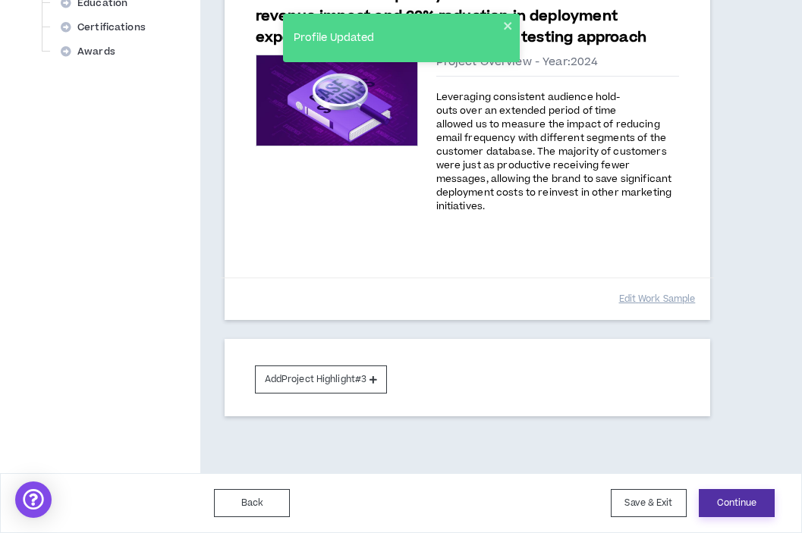
click at [746, 506] on button "Continue" at bounding box center [737, 503] width 76 height 28
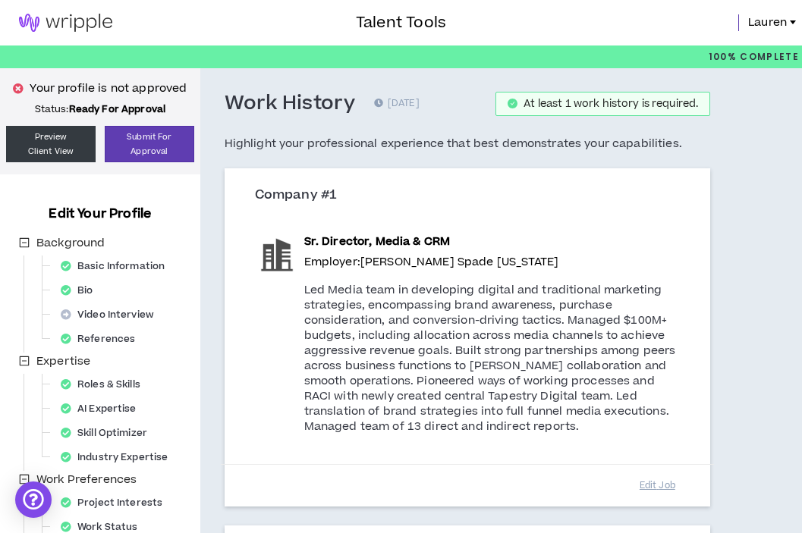
click at [109, 19] on img at bounding box center [65, 23] width 131 height 18
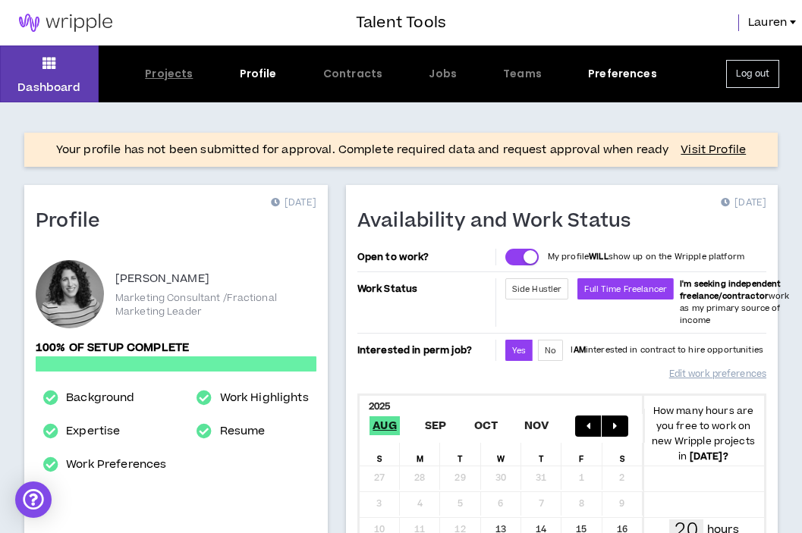
click at [174, 72] on div "Projects" at bounding box center [169, 74] width 48 height 16
